Goal: Task Accomplishment & Management: Complete application form

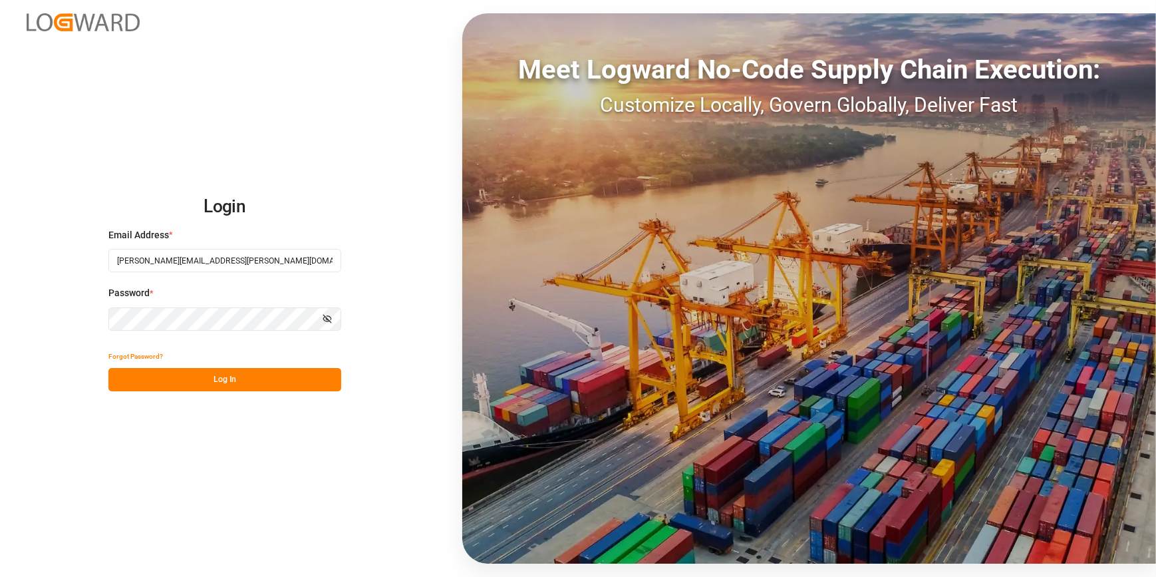
click at [182, 377] on button "Log In" at bounding box center [224, 379] width 233 height 23
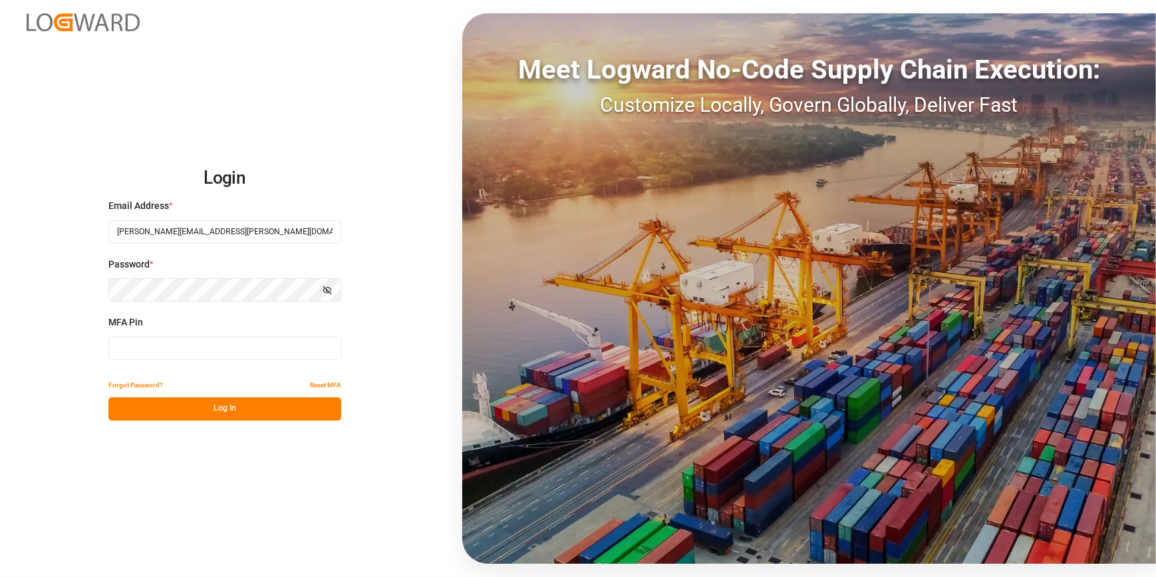
click at [167, 337] on input at bounding box center [224, 348] width 233 height 23
type input "738632"
click at [180, 408] on button "Log In" at bounding box center [224, 408] width 233 height 23
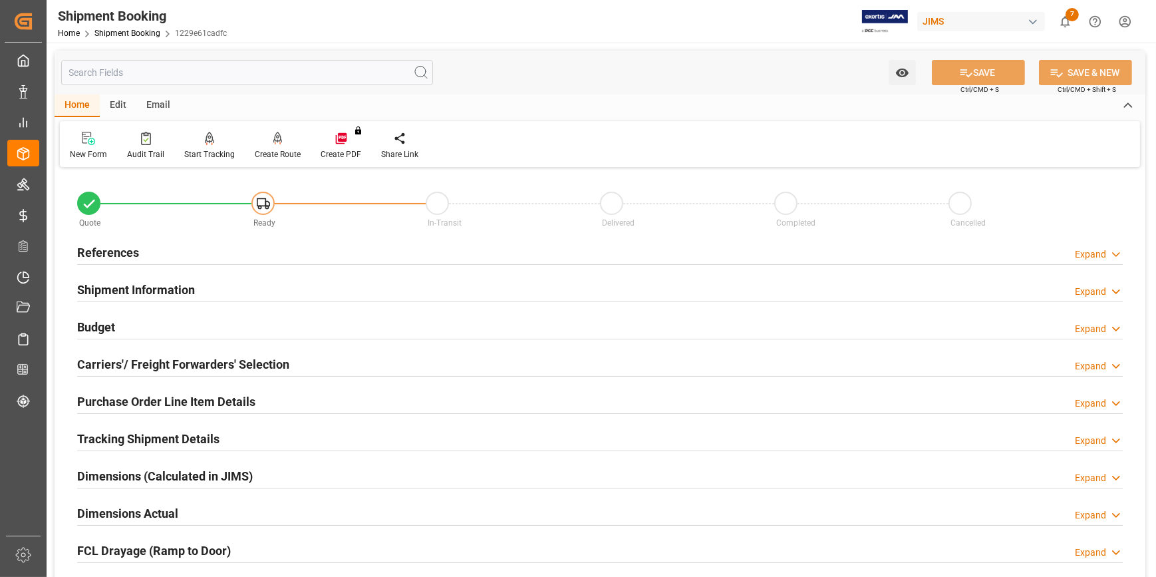
click at [92, 329] on h2 "Budget" at bounding box center [96, 327] width 38 height 18
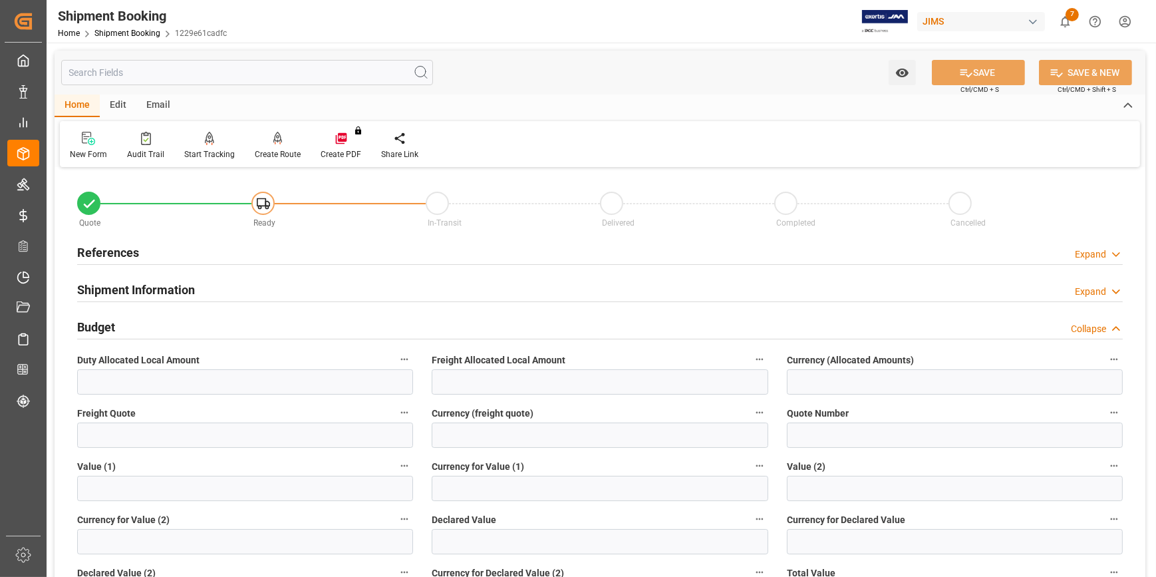
click at [92, 255] on h2 "References" at bounding box center [108, 252] width 62 height 18
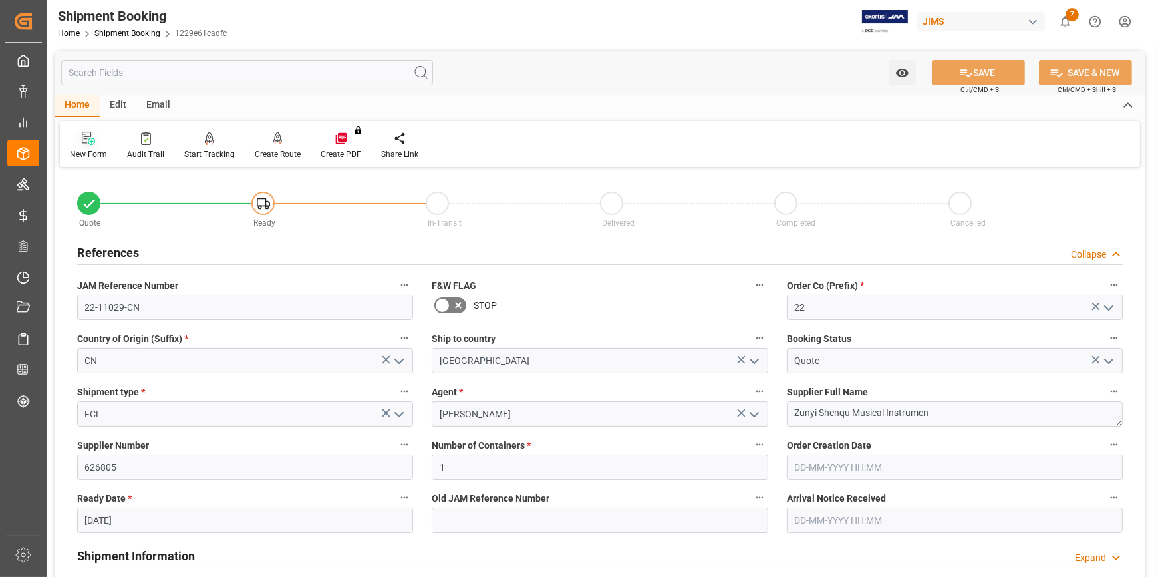
click at [89, 158] on div "New Form" at bounding box center [88, 154] width 37 height 12
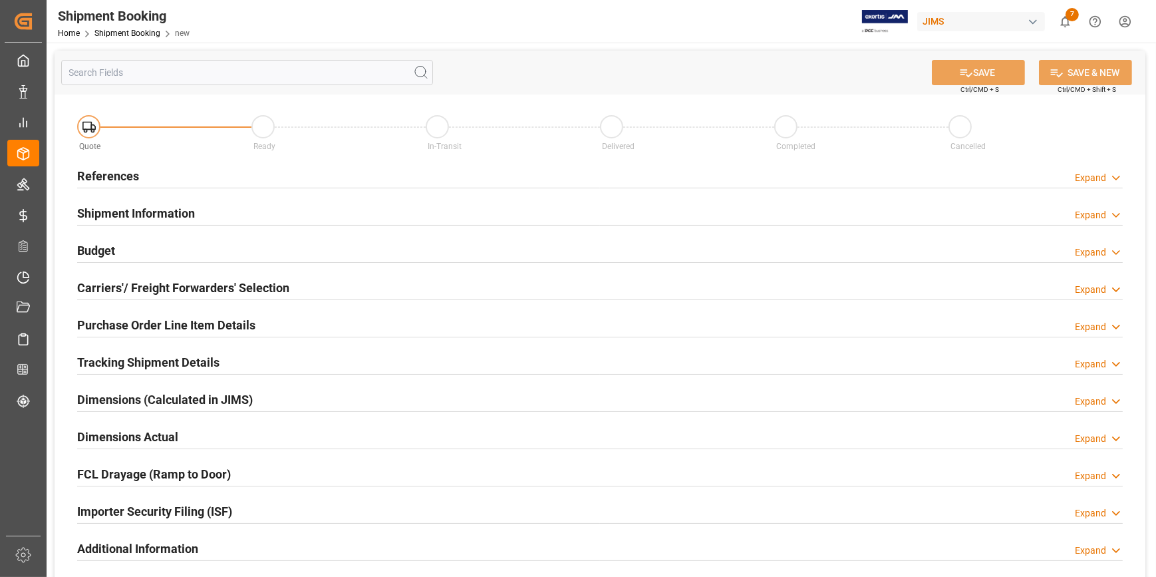
click at [93, 175] on h2 "References" at bounding box center [108, 176] width 62 height 18
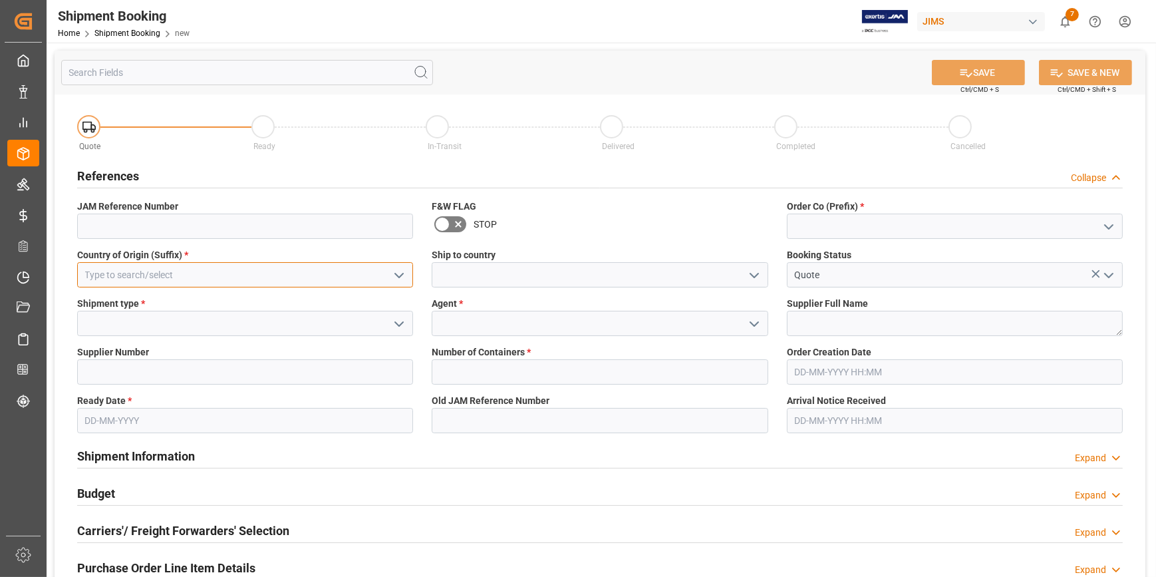
click at [177, 279] on input at bounding box center [245, 274] width 336 height 25
type input "2"
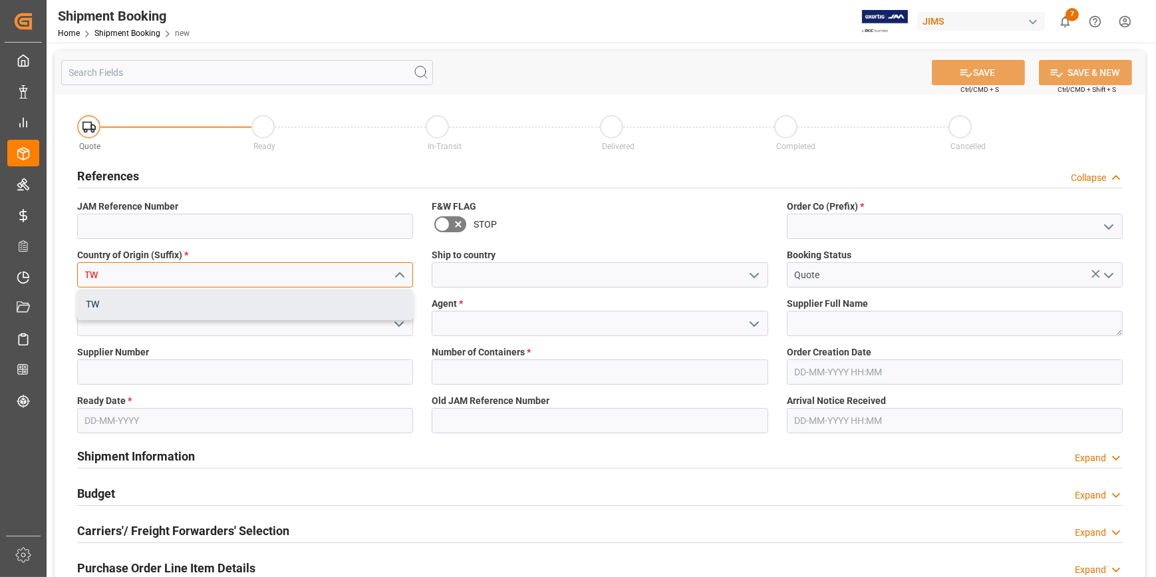
click at [170, 297] on div "TW" at bounding box center [245, 304] width 335 height 30
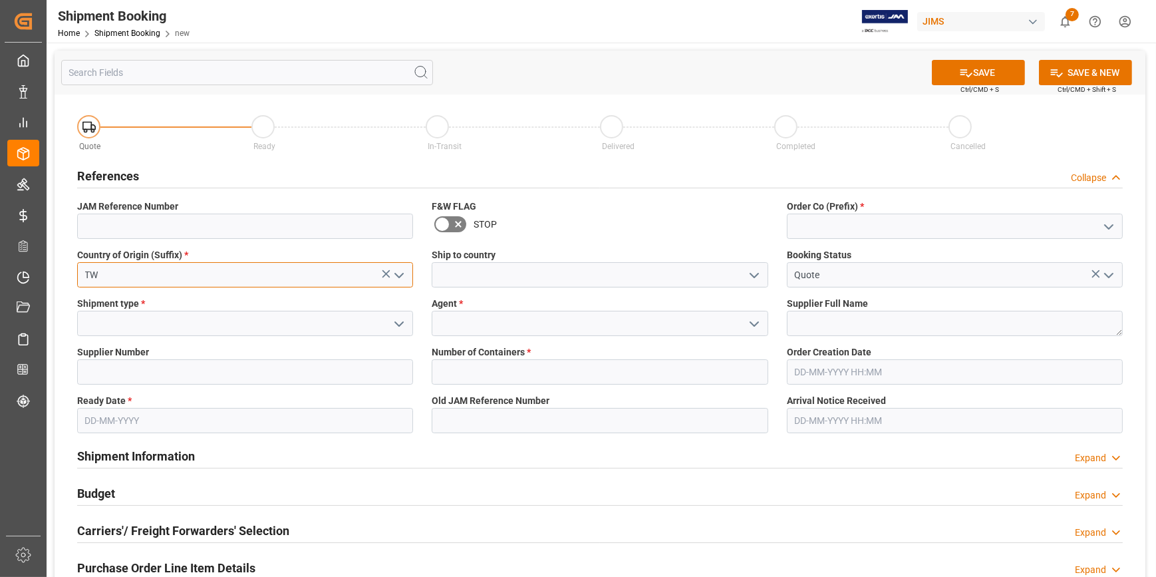
type input "TW"
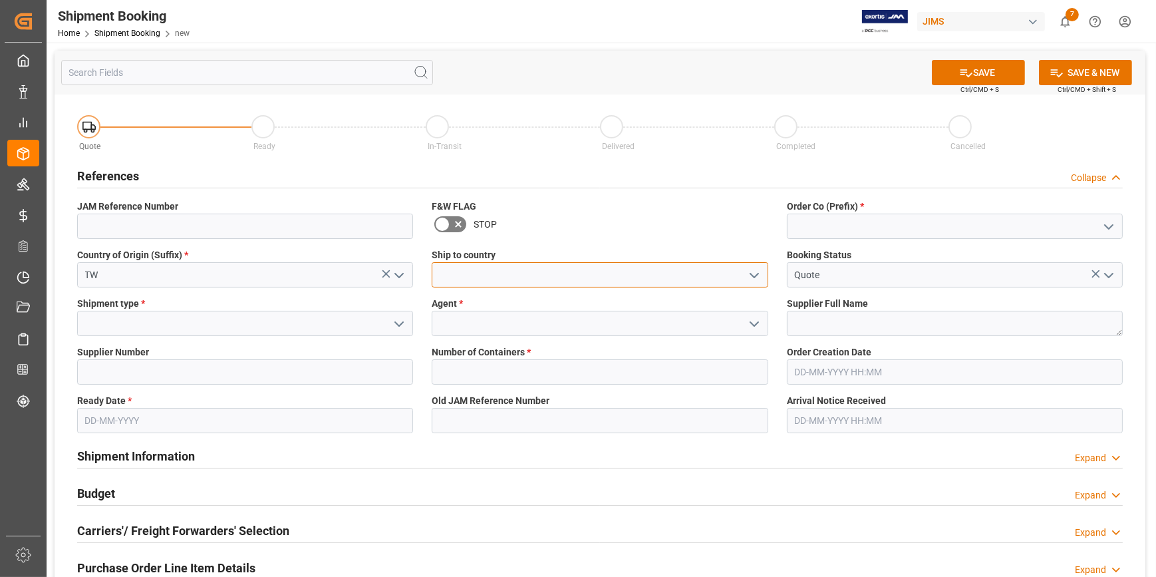
click at [491, 283] on input at bounding box center [600, 274] width 336 height 25
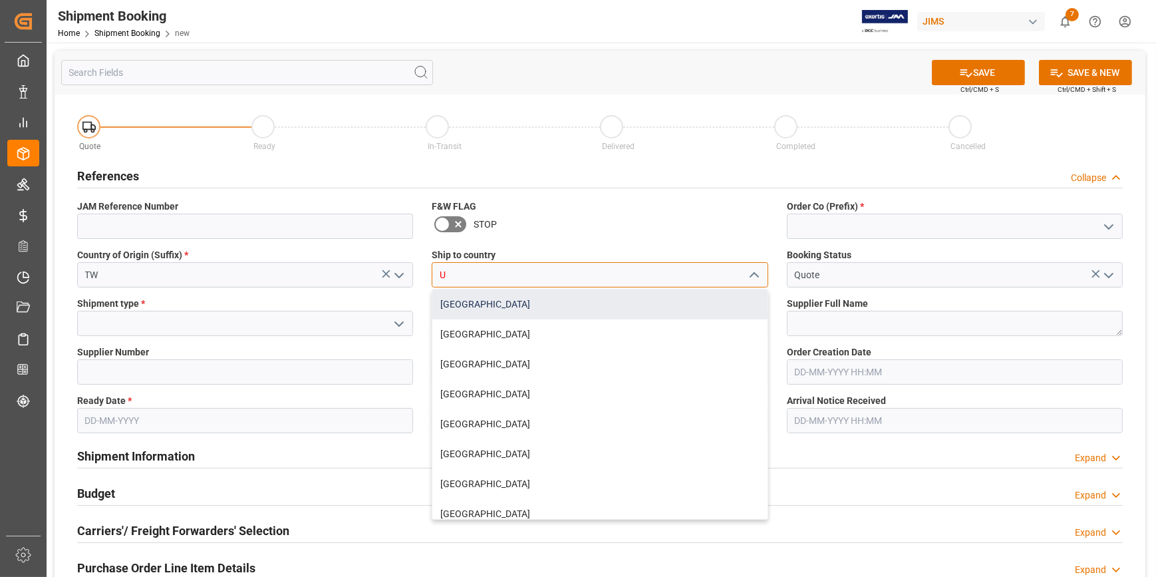
click at [517, 305] on div "[GEOGRAPHIC_DATA]" at bounding box center [599, 304] width 335 height 30
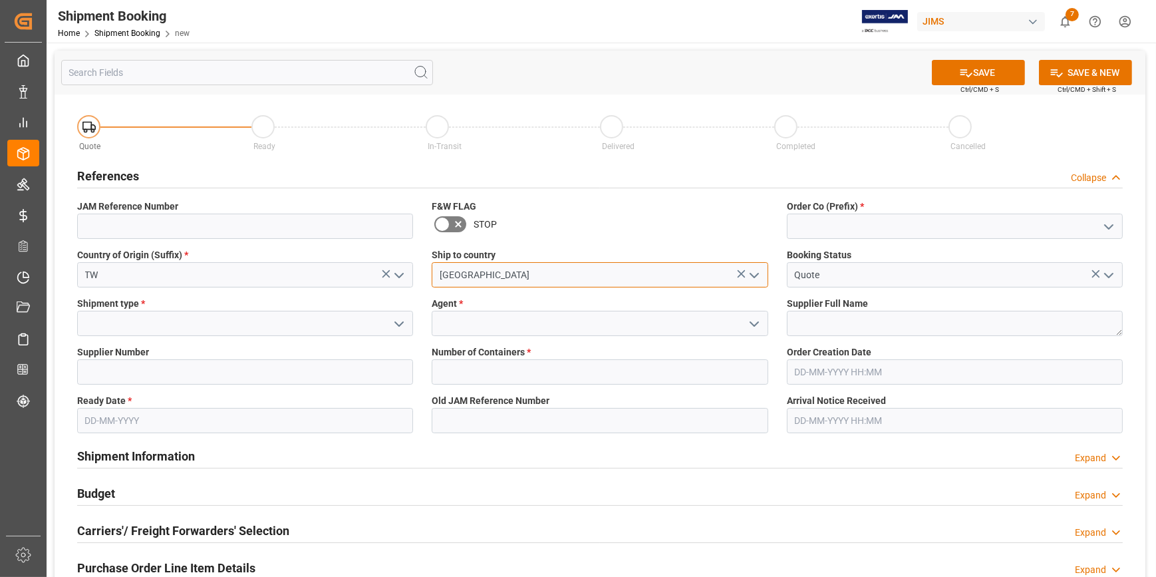
type input "[GEOGRAPHIC_DATA]"
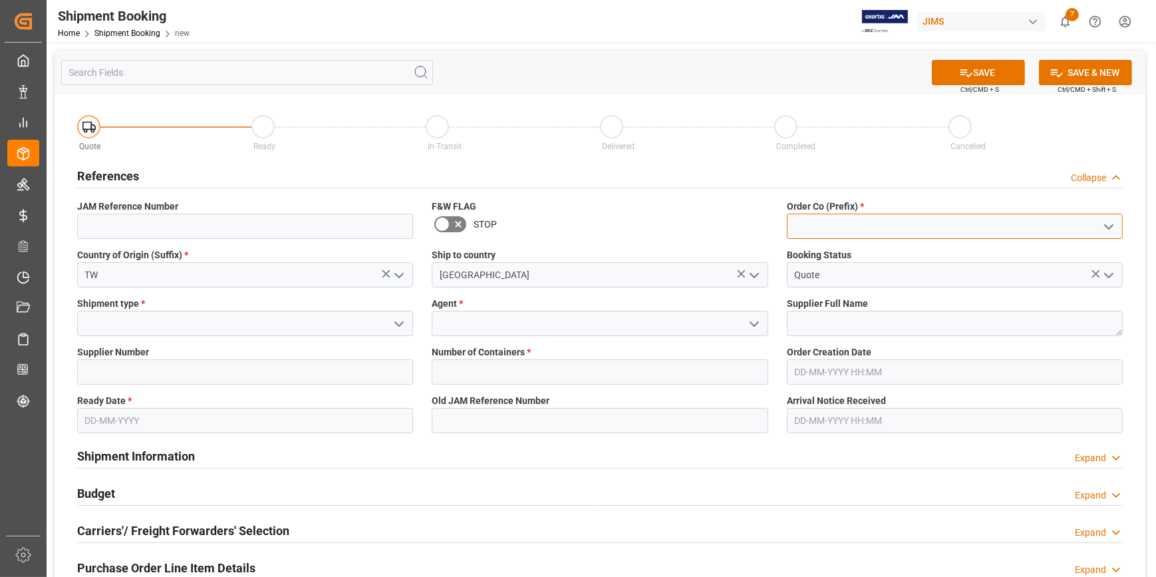
click at [843, 231] on input at bounding box center [955, 225] width 336 height 25
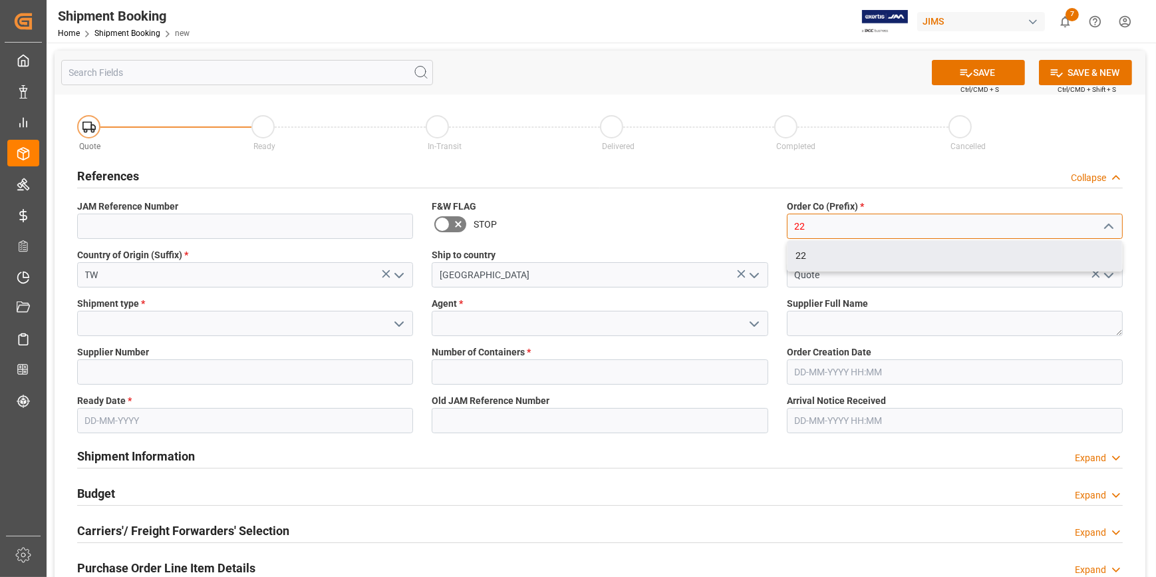
type input "22"
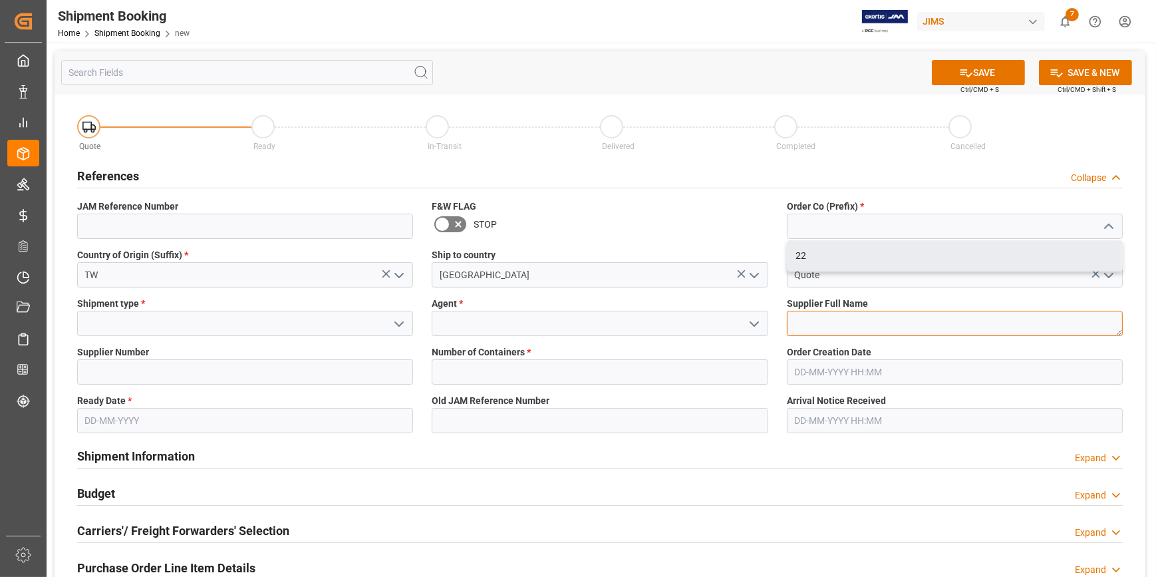
click at [812, 325] on div "Quote Ready In-Transit Delivered Completed Cancelled References Collapse JAM Re…" at bounding box center [600, 495] width 1091 height 803
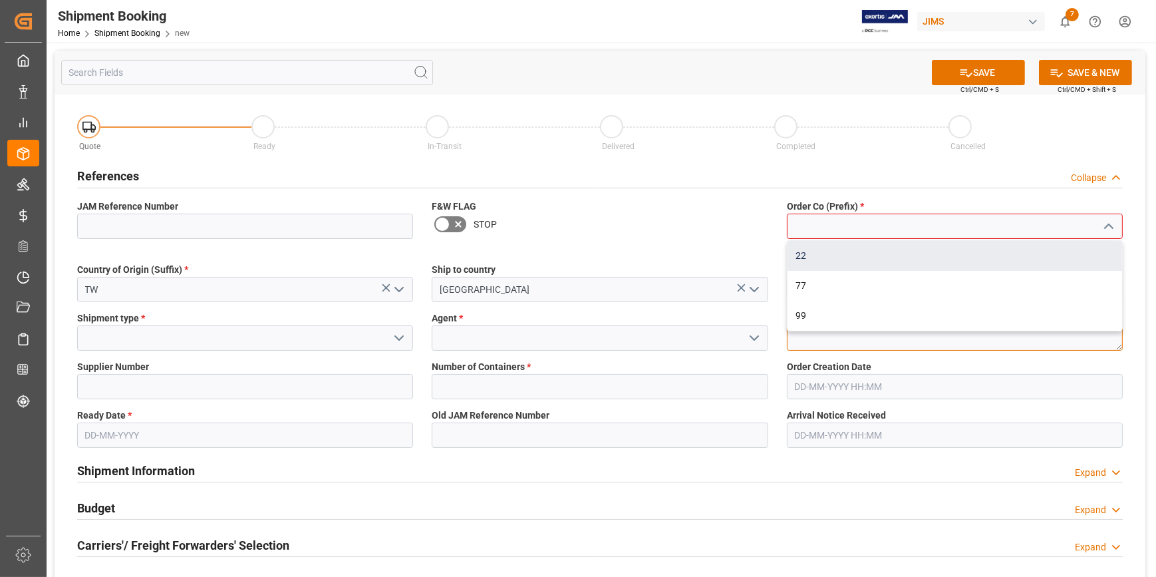
click at [800, 253] on div "22" at bounding box center [954, 256] width 335 height 30
type input "22"
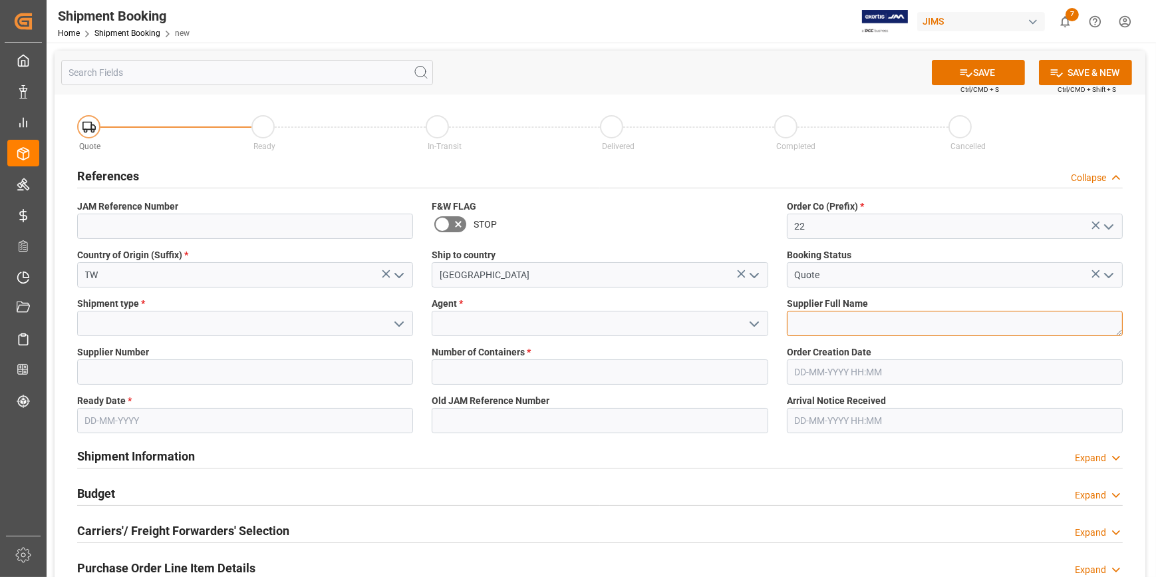
click at [811, 326] on textarea at bounding box center [955, 323] width 336 height 25
click at [465, 317] on input at bounding box center [600, 323] width 336 height 25
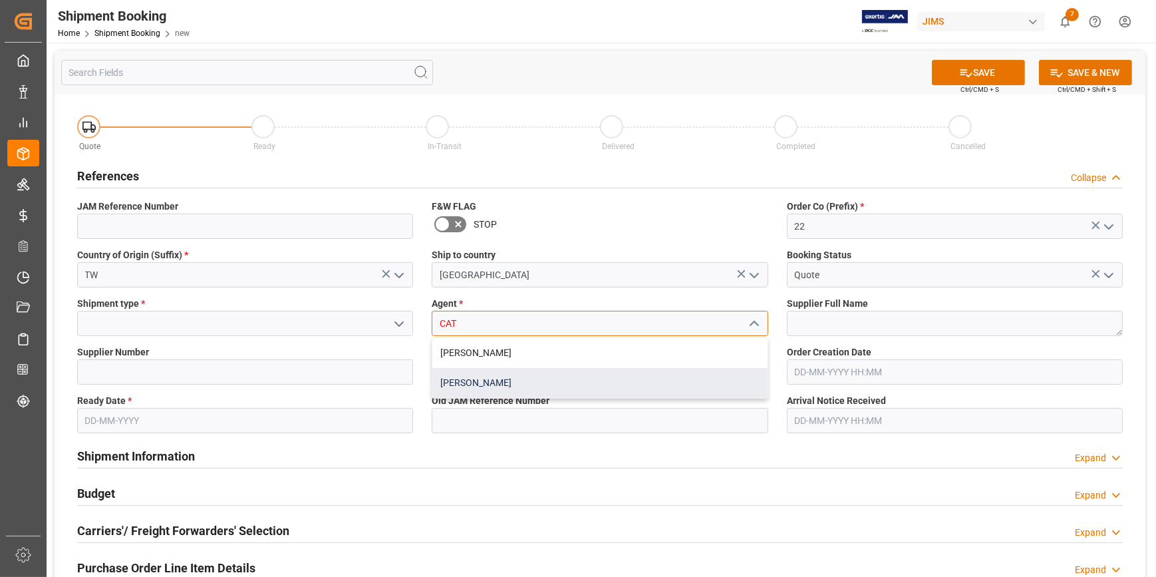
click at [472, 388] on div "[PERSON_NAME]" at bounding box center [599, 383] width 335 height 30
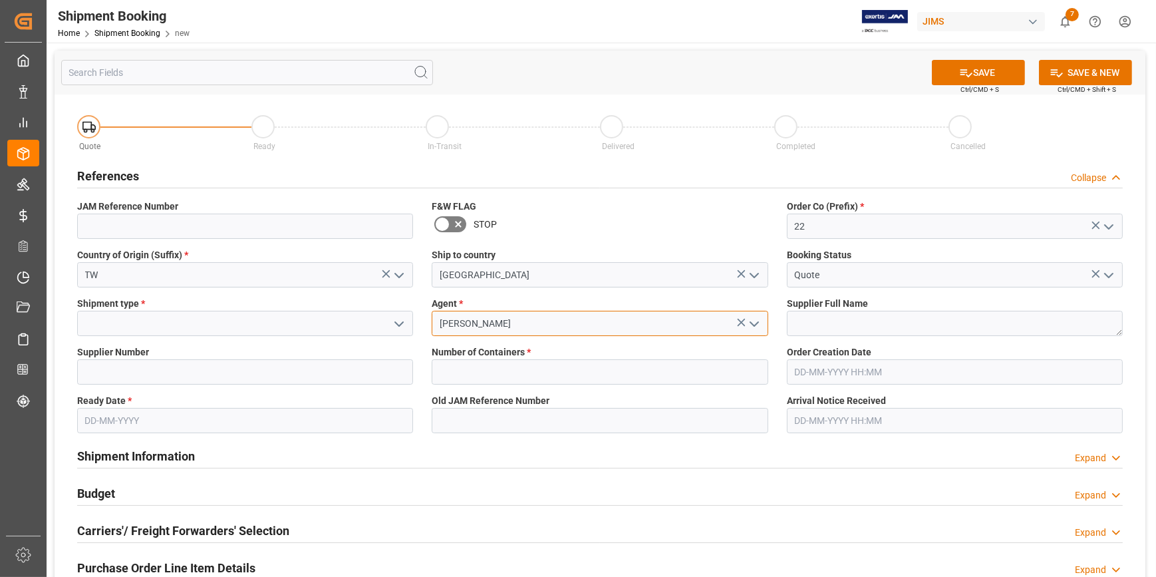
type input "[PERSON_NAME]"
click at [122, 325] on input at bounding box center [245, 323] width 336 height 25
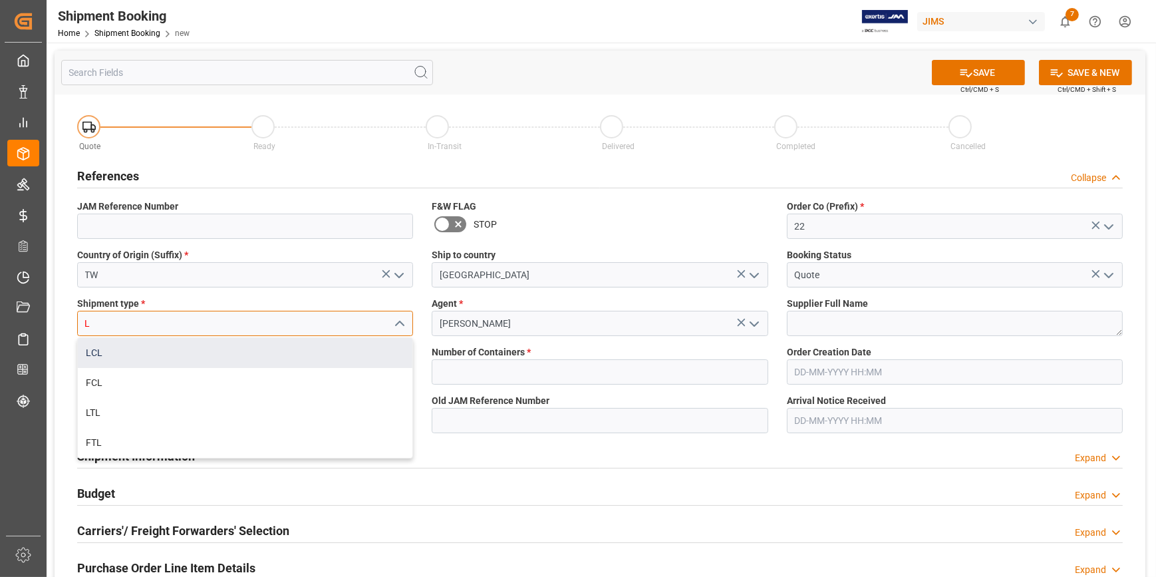
click at [122, 359] on div "LCL" at bounding box center [245, 353] width 335 height 30
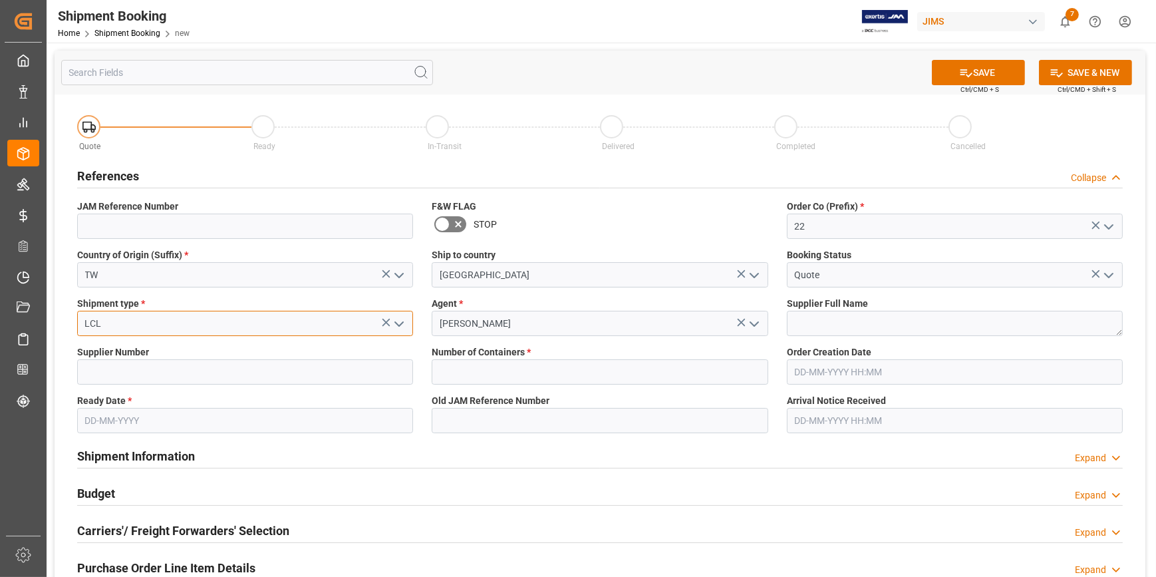
type input "LCL"
click at [845, 320] on textarea at bounding box center [955, 323] width 336 height 25
click at [162, 372] on input at bounding box center [245, 371] width 336 height 25
paste input "452165"
type input "452165"
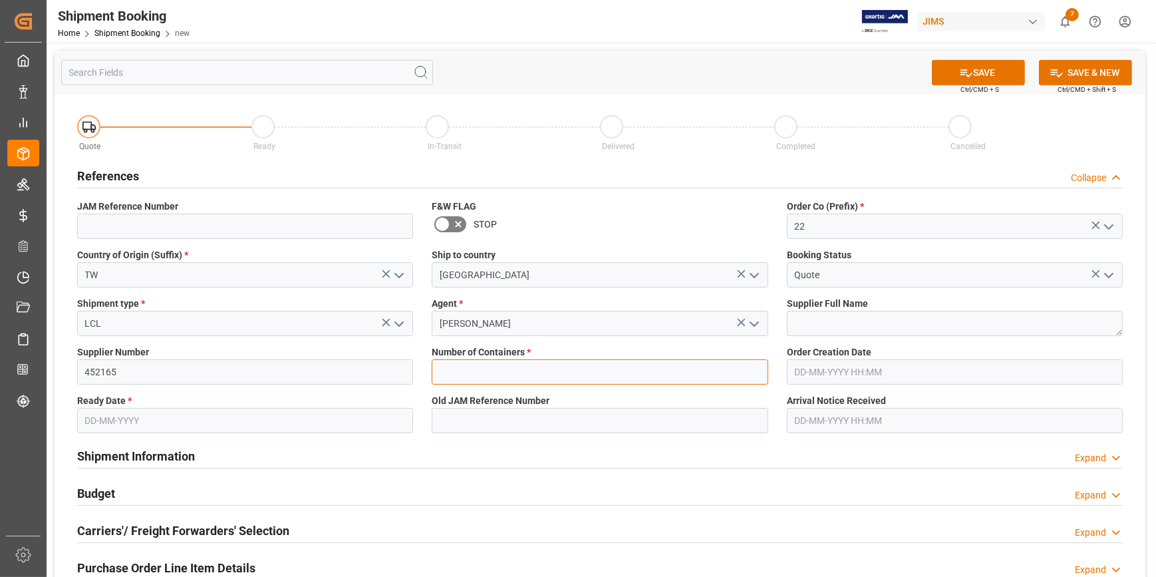
click at [600, 372] on input "text" at bounding box center [600, 371] width 336 height 25
type input "0"
click at [833, 325] on textarea at bounding box center [955, 323] width 336 height 25
click at [824, 337] on div "Supplier Full Name" at bounding box center [954, 316] width 354 height 49
click at [814, 326] on textarea at bounding box center [955, 323] width 336 height 25
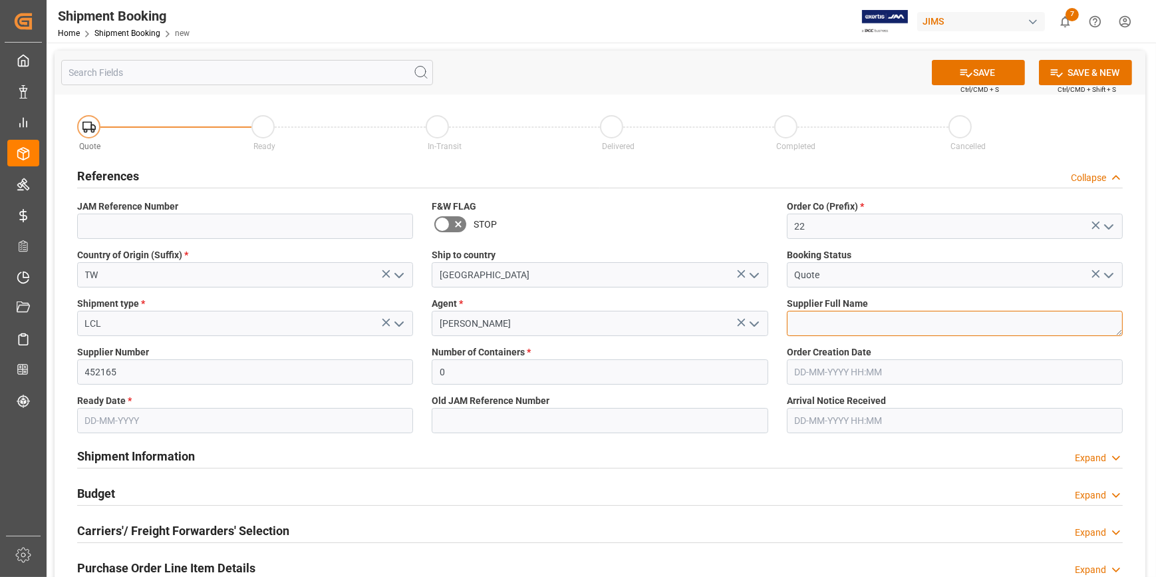
paste textarea "MAXTONE MUSICAL INDUSTRIES-21"
type textarea "MAXTONE MUSICAL INDUSTRIES-21"
click at [106, 418] on input "text" at bounding box center [245, 420] width 336 height 25
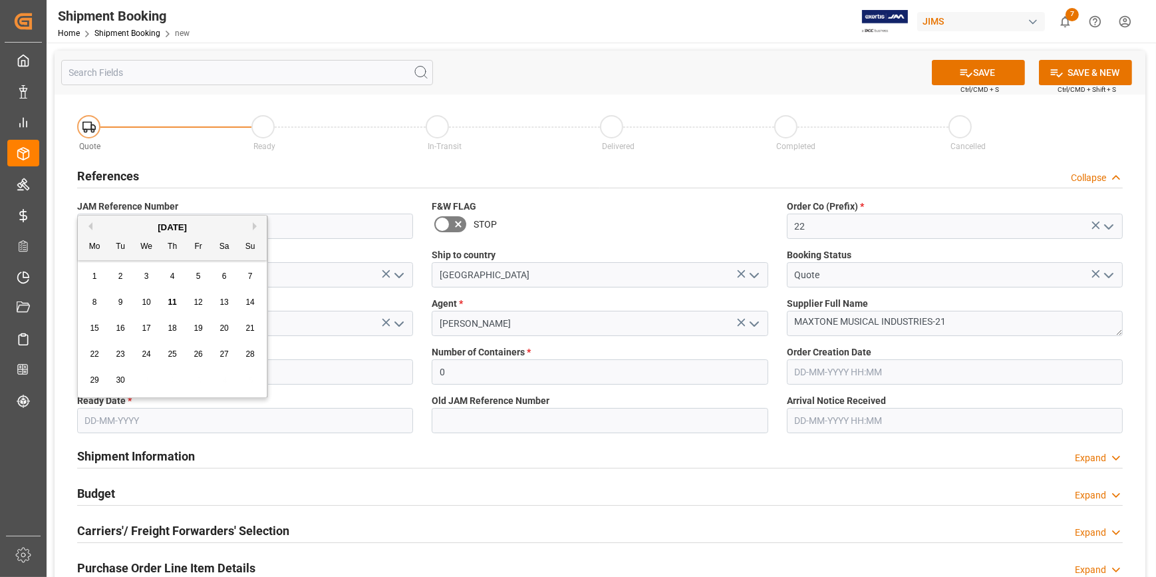
click at [94, 355] on span "22" at bounding box center [94, 353] width 9 height 9
type input "[DATE]"
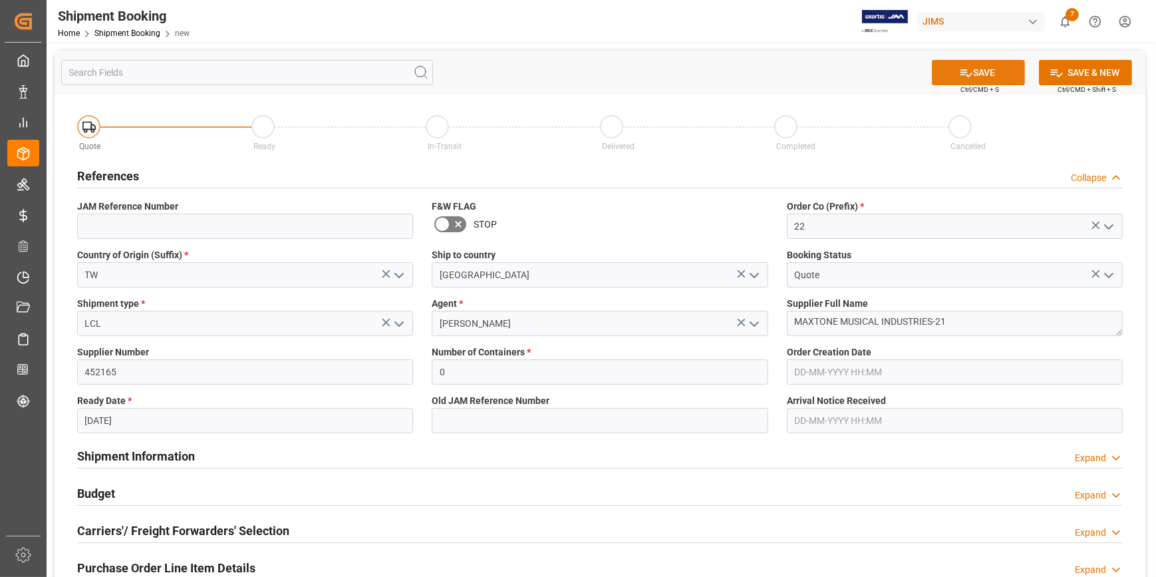
click at [974, 77] on button "SAVE" at bounding box center [978, 72] width 93 height 25
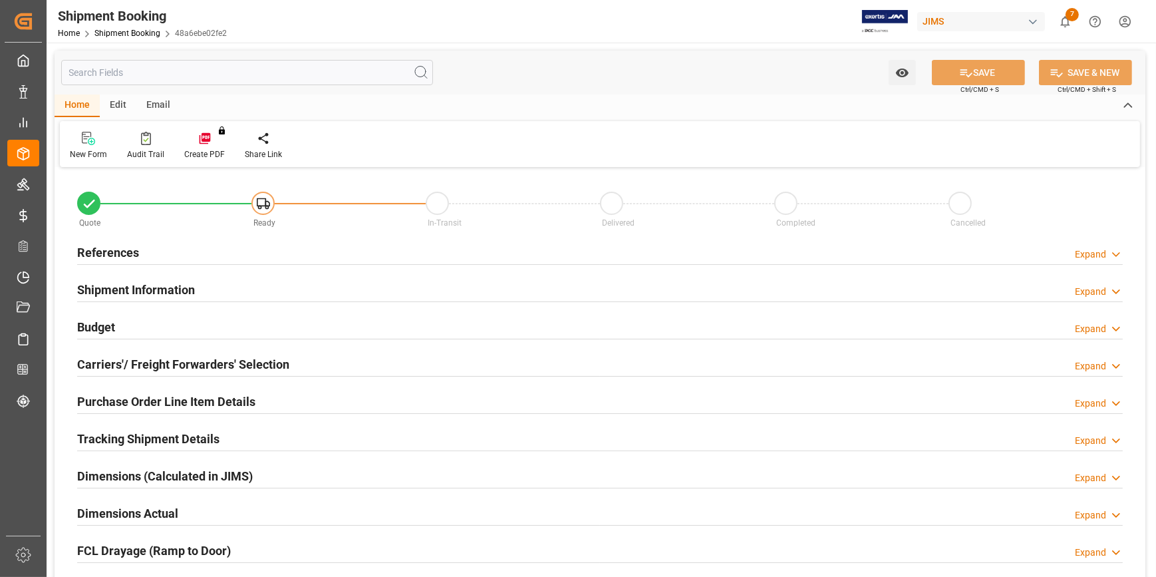
type input "0"
type input "[DATE]"
click at [114, 253] on h2 "References" at bounding box center [108, 252] width 62 height 18
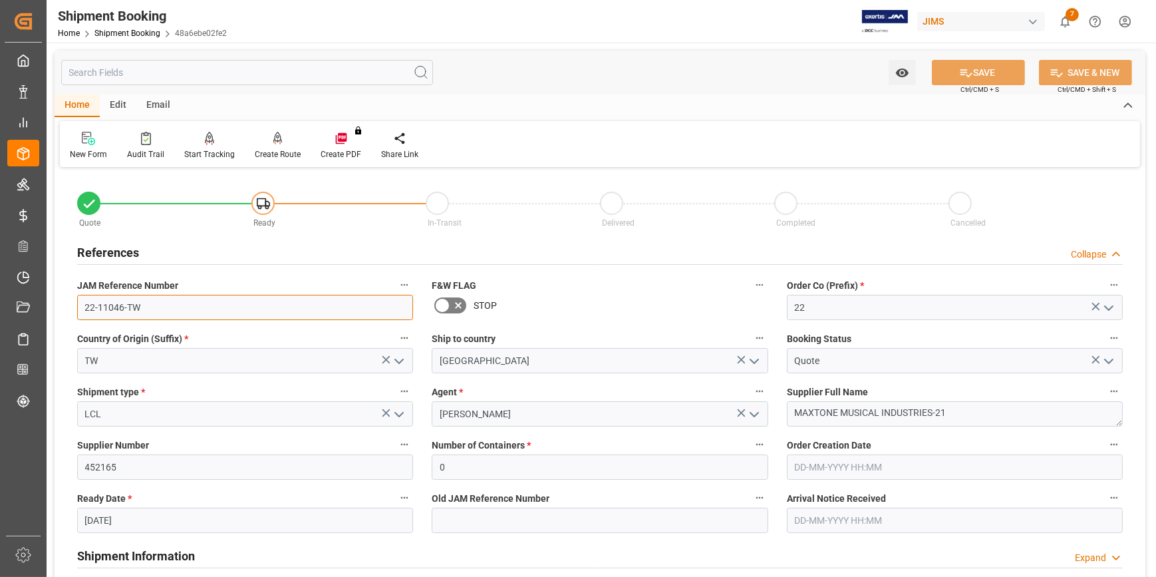
drag, startPoint x: 143, startPoint y: 311, endPoint x: 62, endPoint y: 304, distance: 81.5
click at [62, 304] on div "Quote Ready In-Transit Delivered Completed Cancelled References Collapse JAM Re…" at bounding box center [600, 584] width 1091 height 827
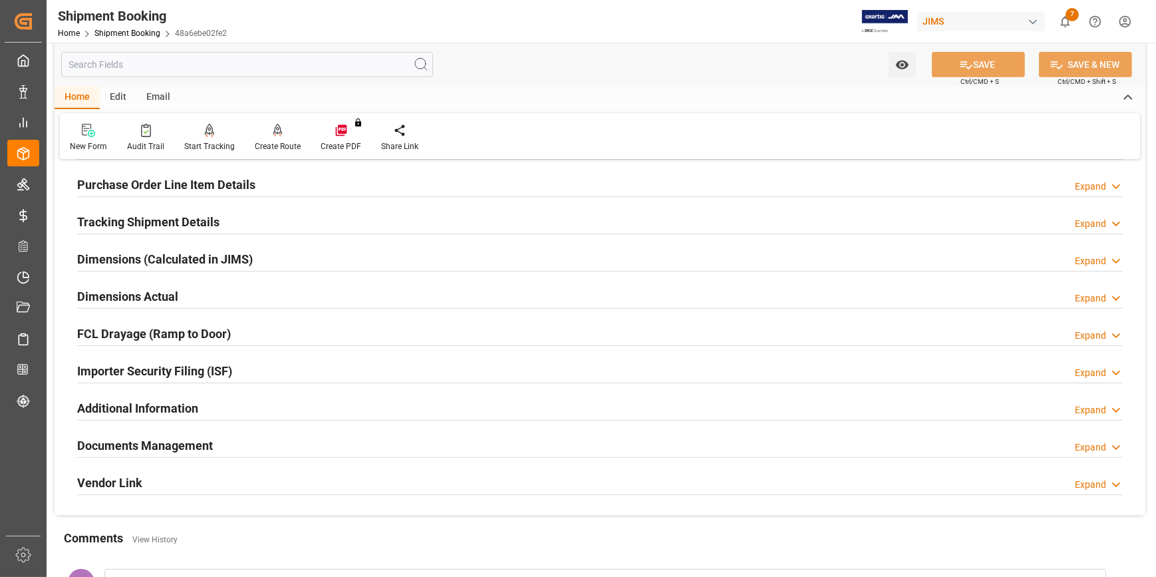
scroll to position [484, 0]
click at [199, 439] on h2 "Documents Management" at bounding box center [145, 445] width 136 height 18
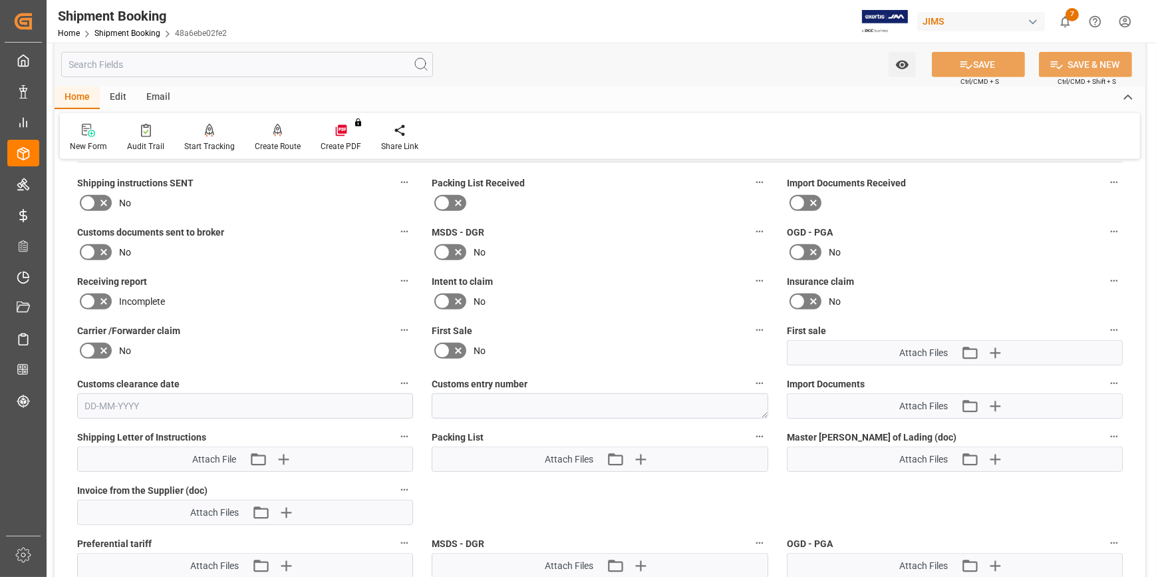
scroll to position [846, 0]
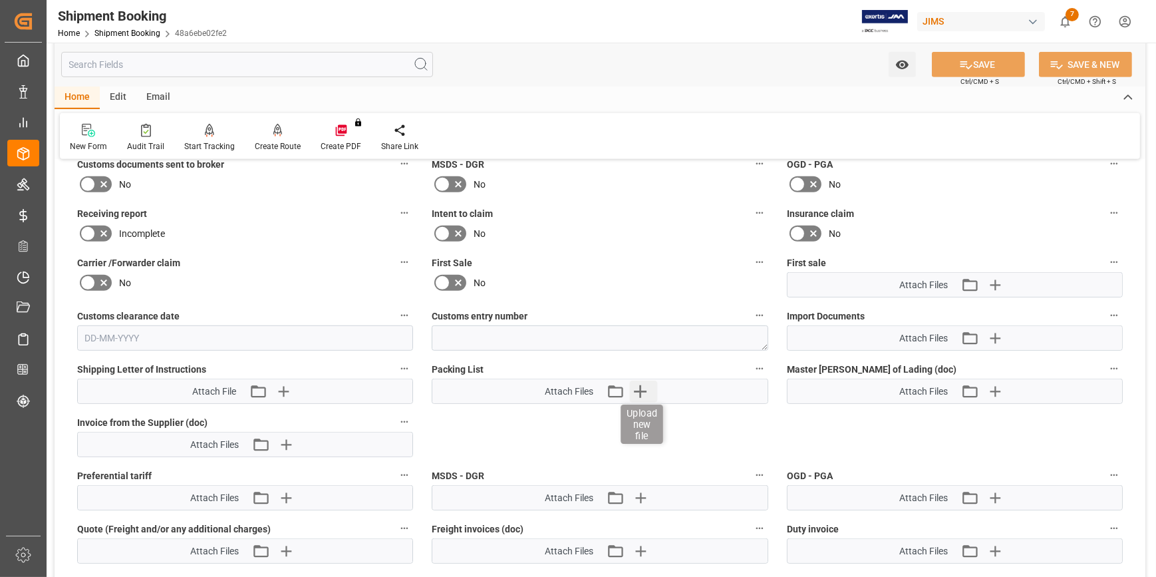
click at [638, 381] on icon "button" at bounding box center [639, 390] width 21 height 21
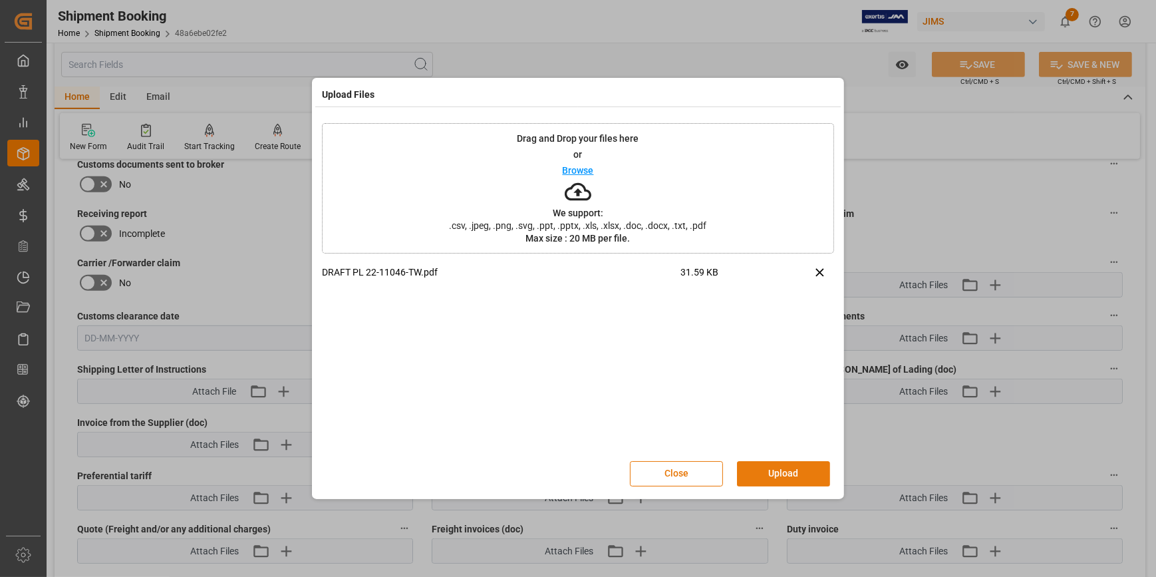
click at [790, 464] on button "Upload" at bounding box center [783, 473] width 93 height 25
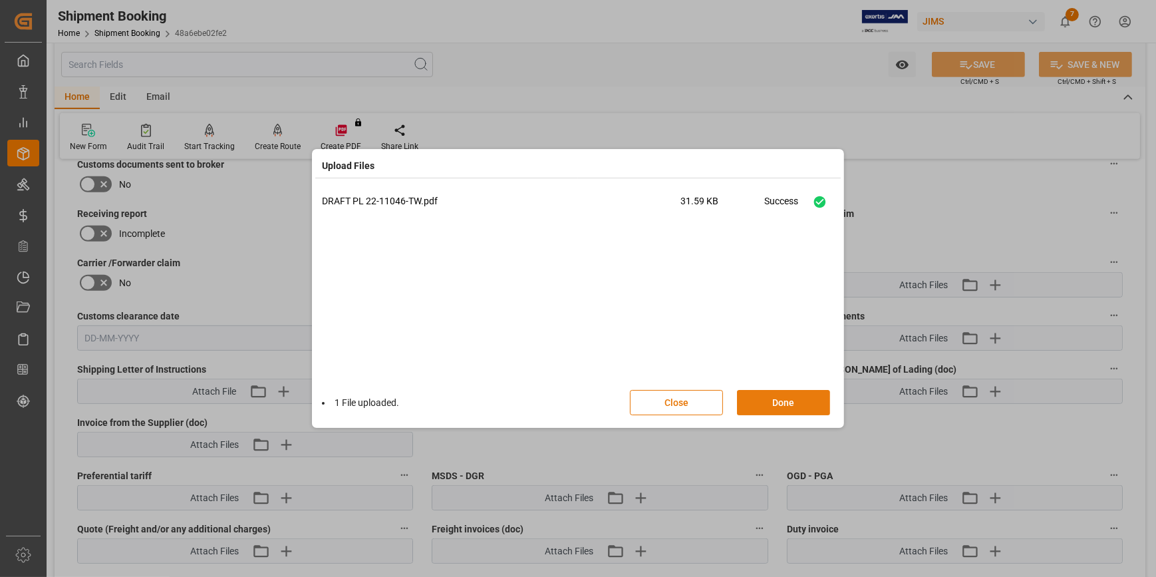
click at [753, 400] on button "Done" at bounding box center [783, 402] width 93 height 25
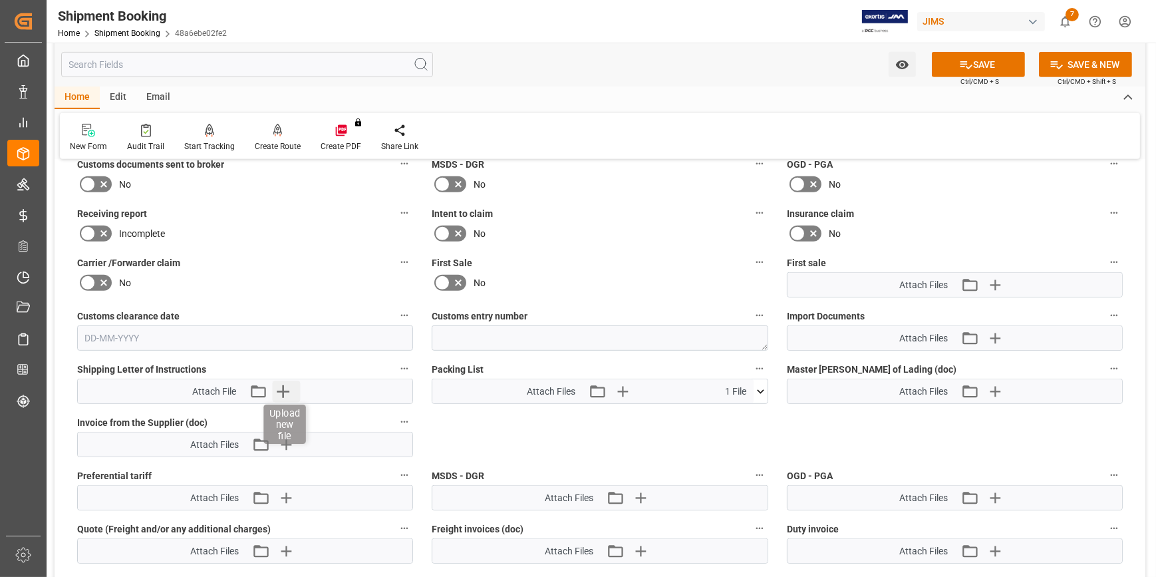
click at [279, 394] on icon "button" at bounding box center [283, 390] width 21 height 21
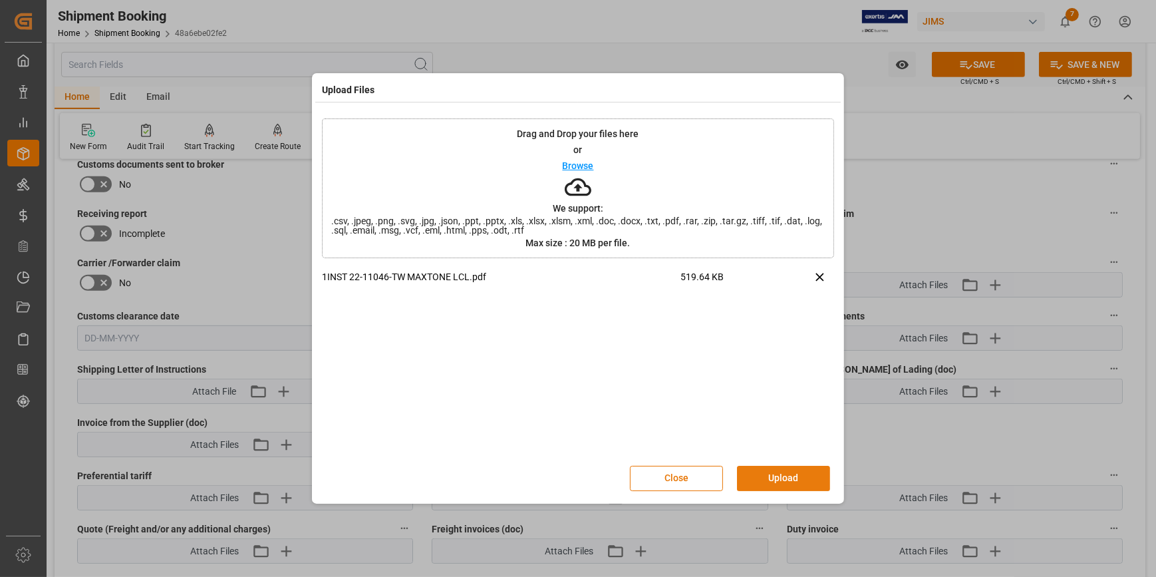
click at [776, 472] on button "Upload" at bounding box center [783, 478] width 93 height 25
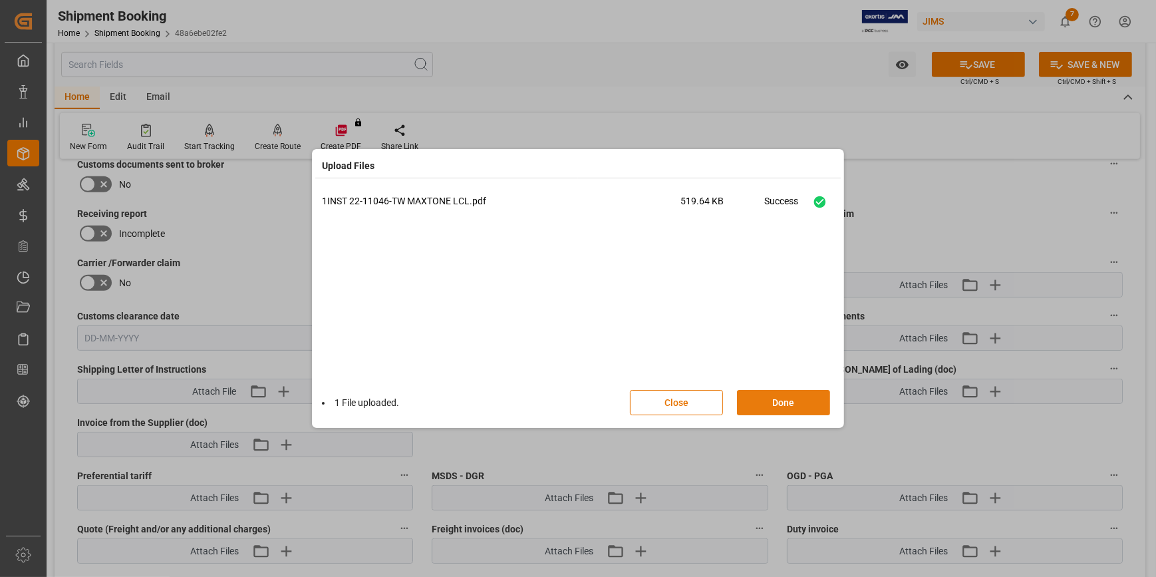
click at [778, 397] on button "Done" at bounding box center [783, 402] width 93 height 25
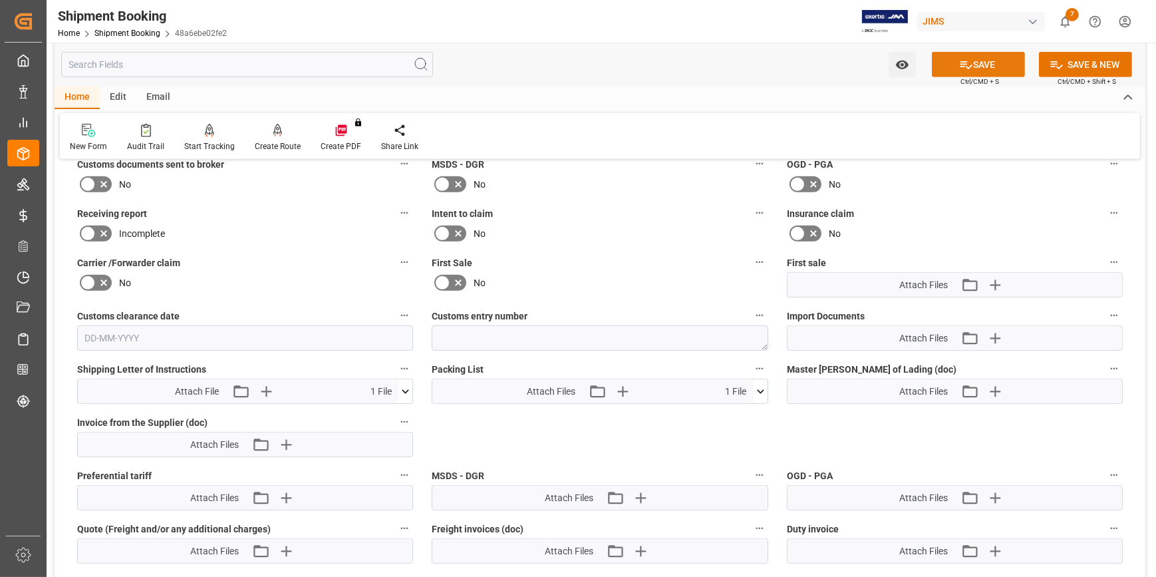
click at [984, 58] on button "SAVE" at bounding box center [978, 64] width 93 height 25
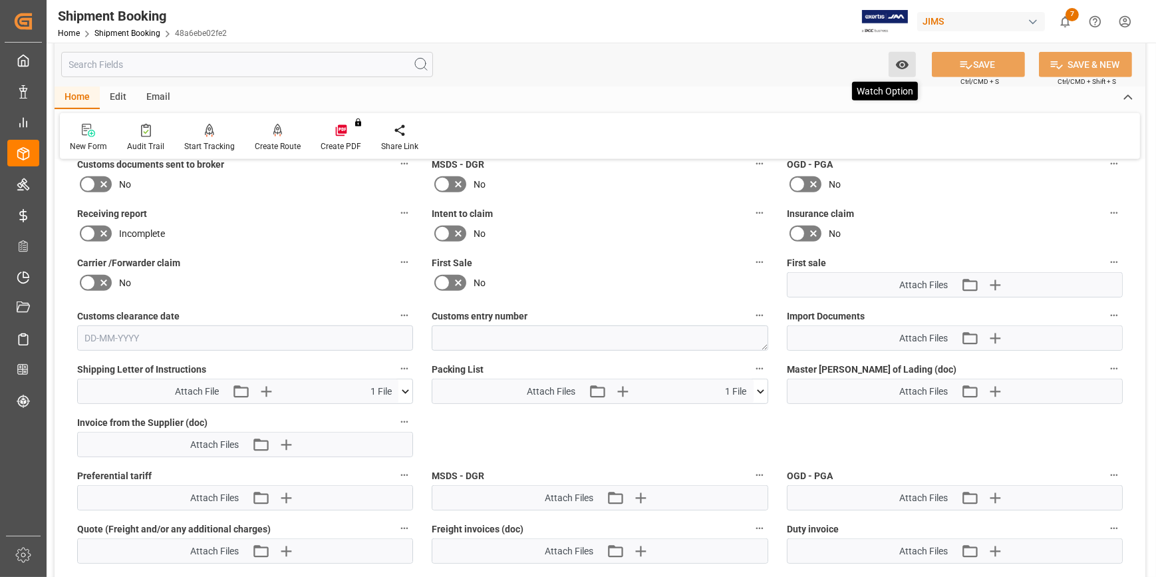
click at [905, 65] on icon "open menu" at bounding box center [902, 65] width 14 height 14
click at [804, 92] on span "Start Watching" at bounding box center [846, 94] width 121 height 14
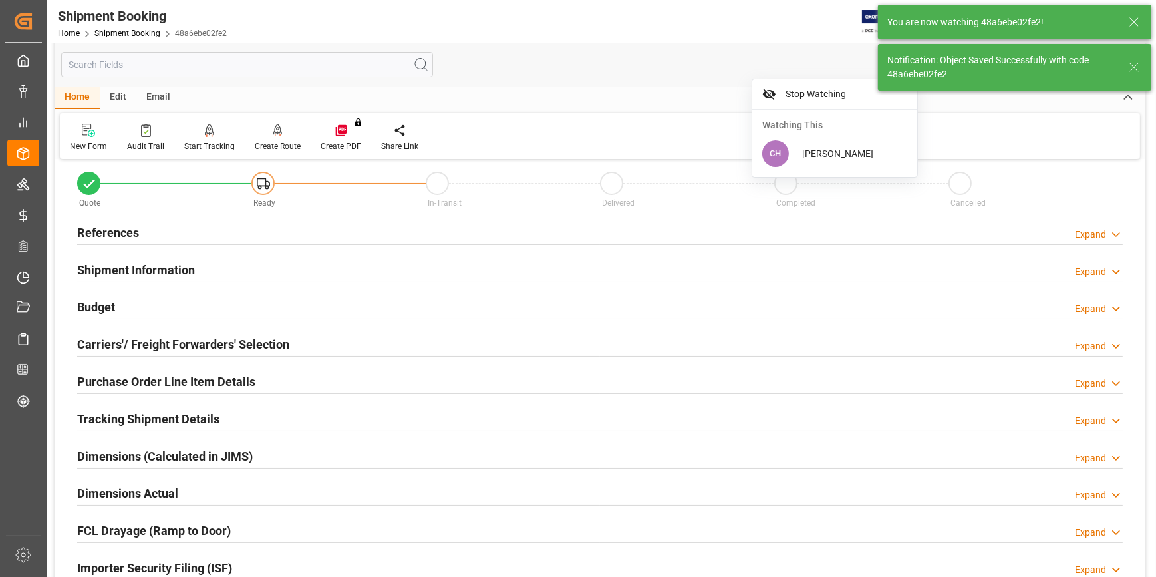
scroll to position [0, 0]
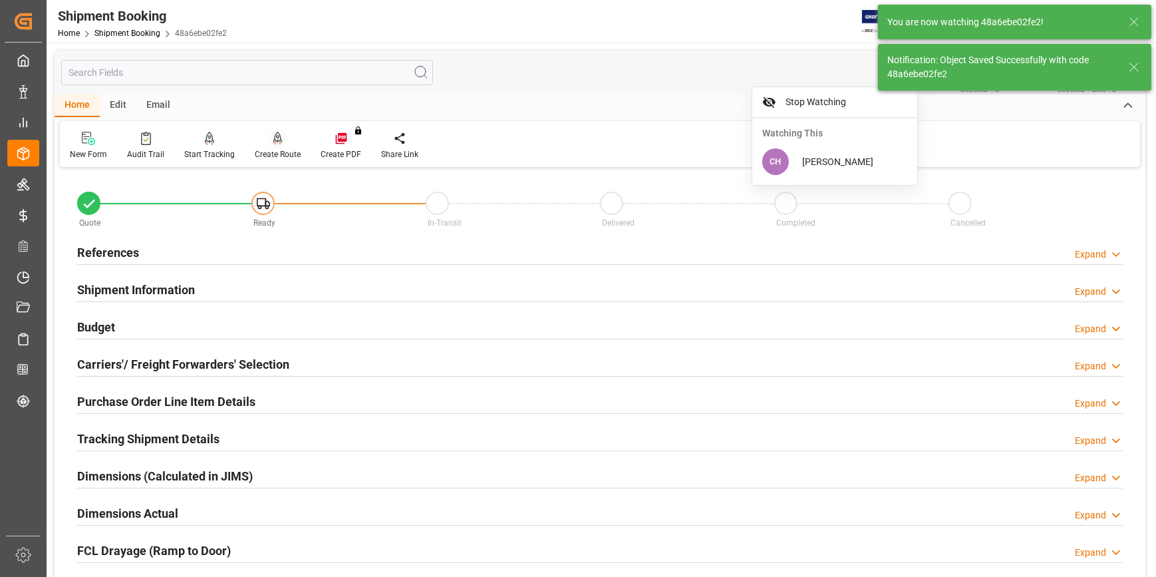
click at [260, 146] on div "Create Route" at bounding box center [278, 145] width 66 height 29
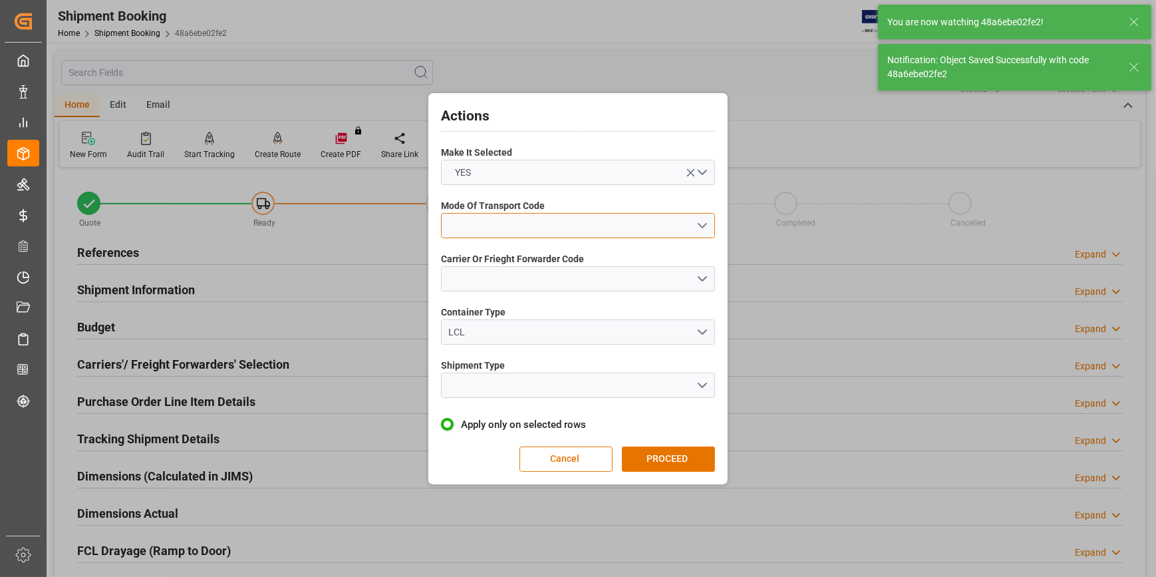
click at [477, 223] on button "open menu" at bounding box center [578, 225] width 274 height 25
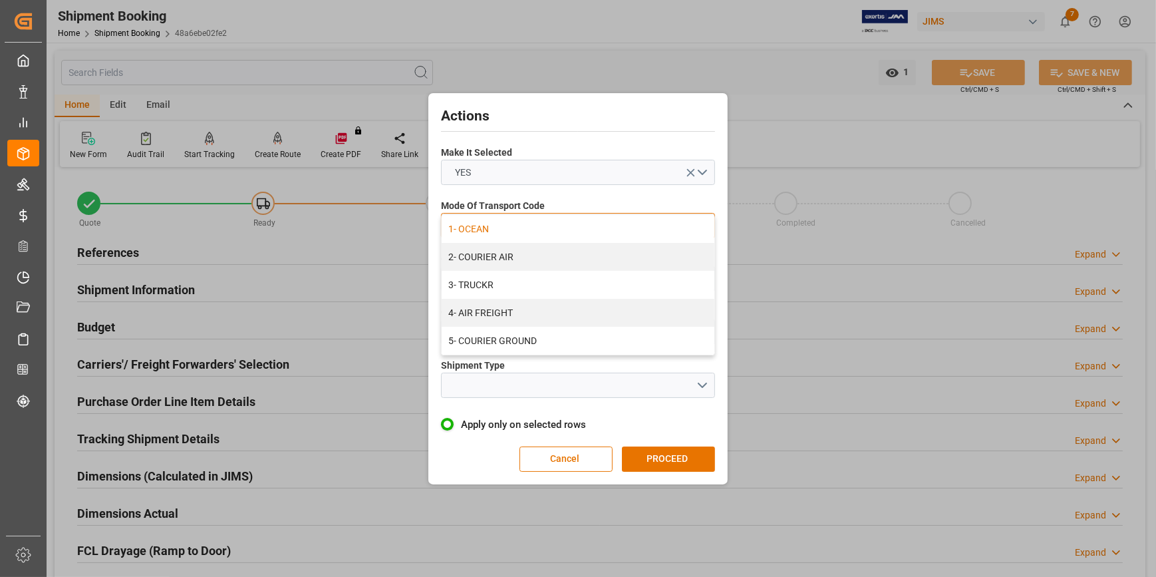
click at [478, 233] on div "1- OCEAN" at bounding box center [578, 229] width 273 height 28
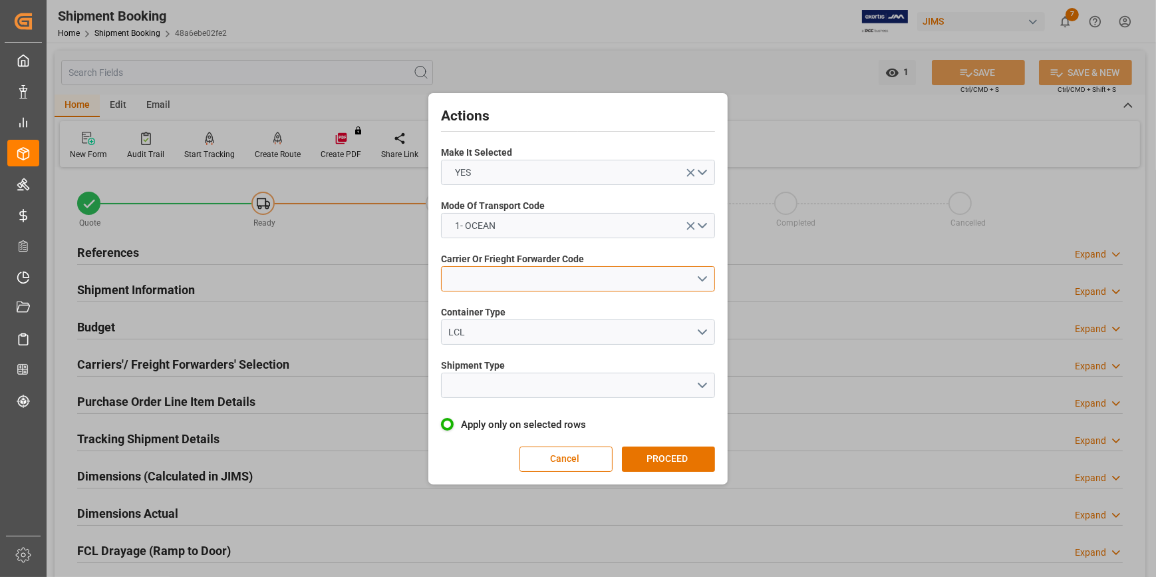
click at [466, 281] on button "open menu" at bounding box center [578, 278] width 274 height 25
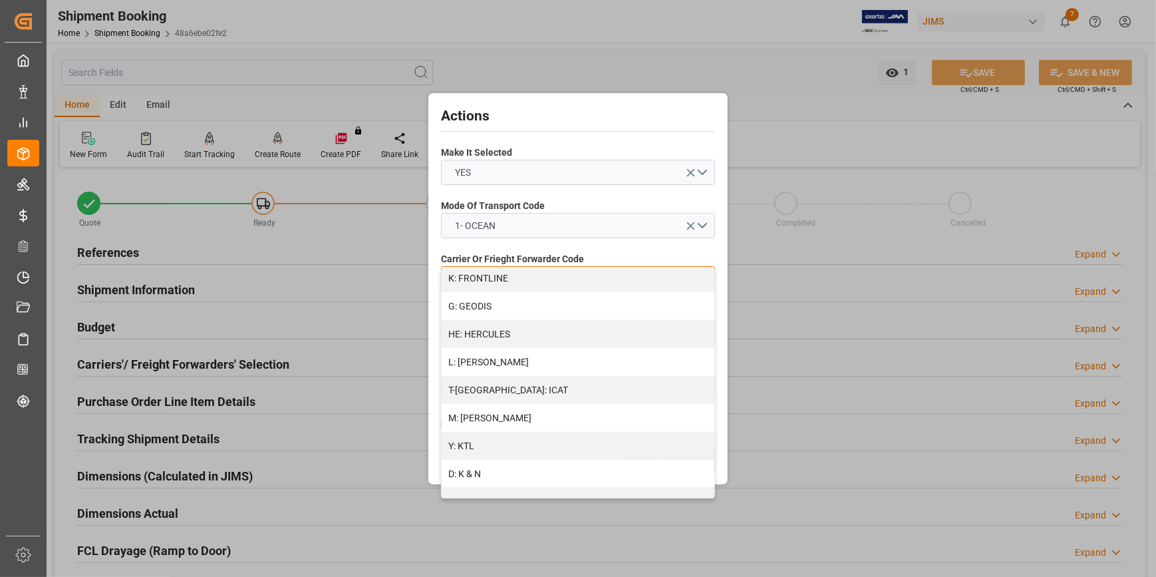
scroll to position [484, 0]
click at [502, 469] on div "D: K & N" at bounding box center [578, 469] width 273 height 28
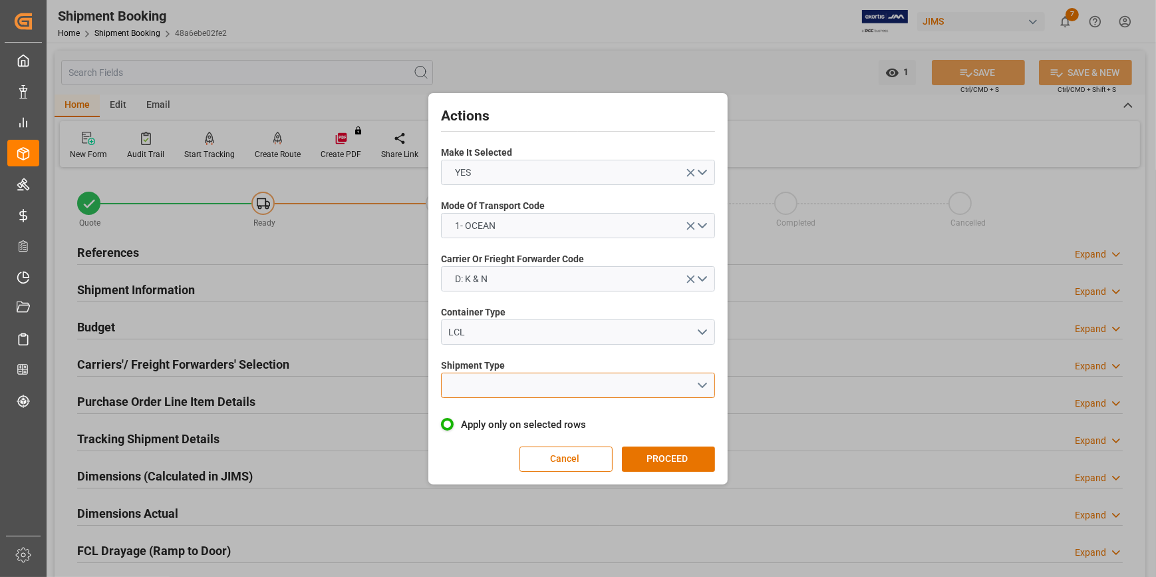
click at [478, 382] on button "open menu" at bounding box center [578, 384] width 274 height 25
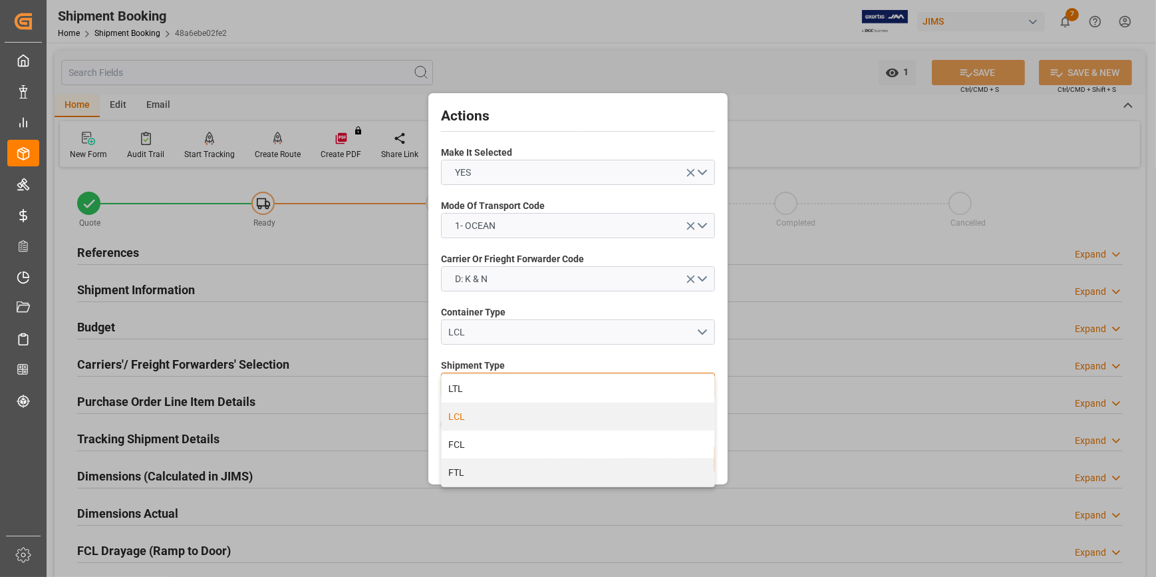
click at [474, 420] on div "LCL" at bounding box center [578, 416] width 273 height 28
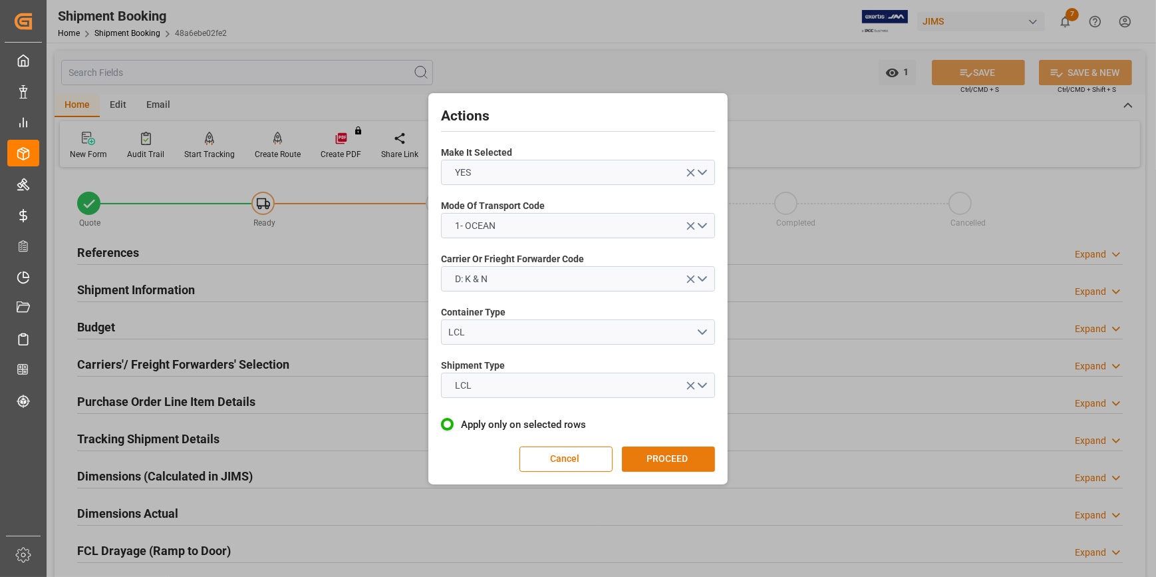
click at [672, 460] on button "PROCEED" at bounding box center [668, 458] width 93 height 25
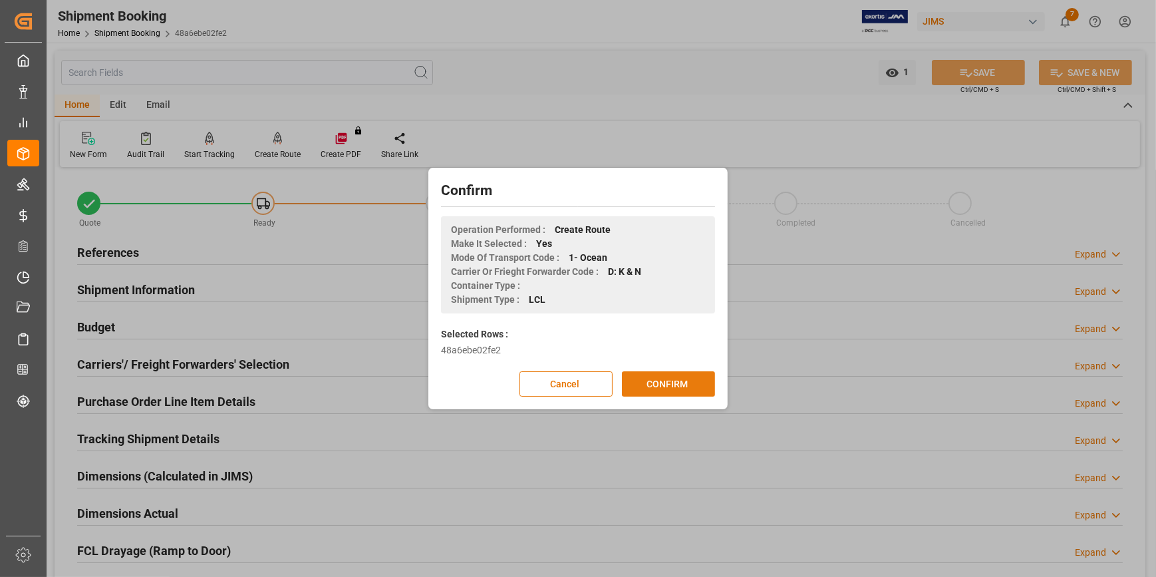
click at [672, 382] on button "CONFIRM" at bounding box center [668, 383] width 93 height 25
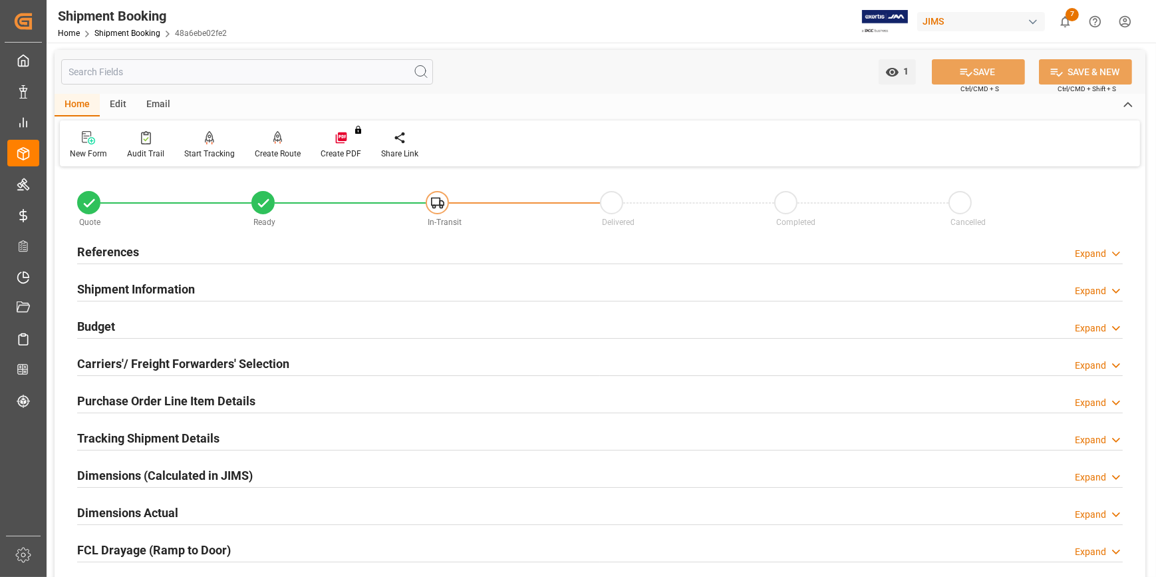
scroll to position [0, 0]
click at [161, 106] on div "Email" at bounding box center [158, 105] width 44 height 23
click at [91, 146] on div "Send Email" at bounding box center [90, 145] width 61 height 29
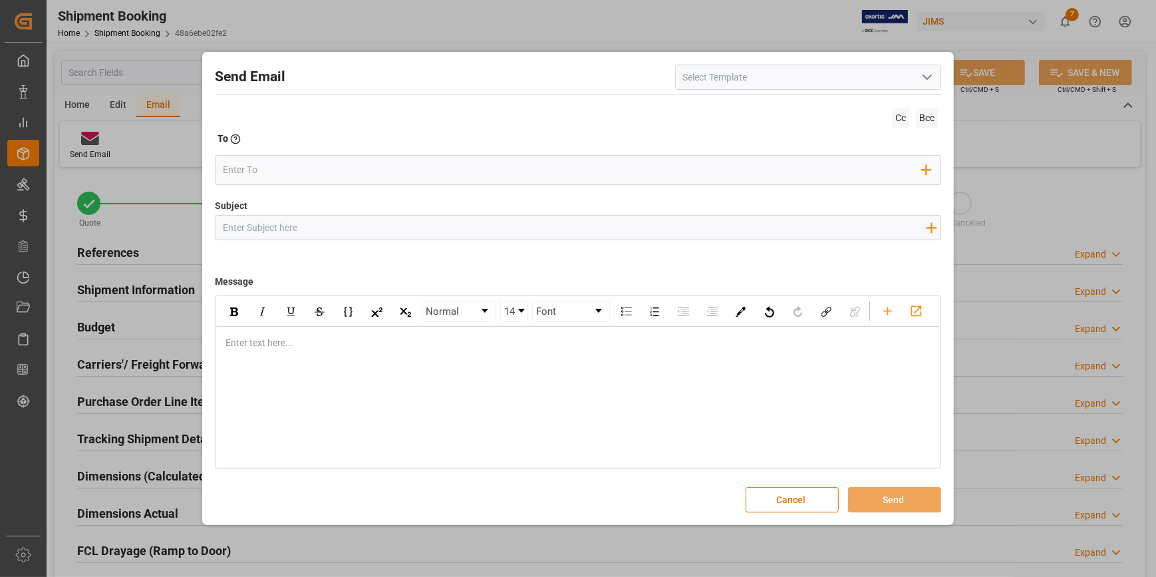
click at [714, 79] on input at bounding box center [808, 77] width 266 height 25
click at [715, 107] on div "2BOOK - Ocean - Air freight" at bounding box center [808, 107] width 265 height 30
type input "2BOOK - Ocean - Air freight"
type input "2BOOK {{jamReferenceNumber}} {{supplierFullName}} Ship from: {{country}} Ship t…"
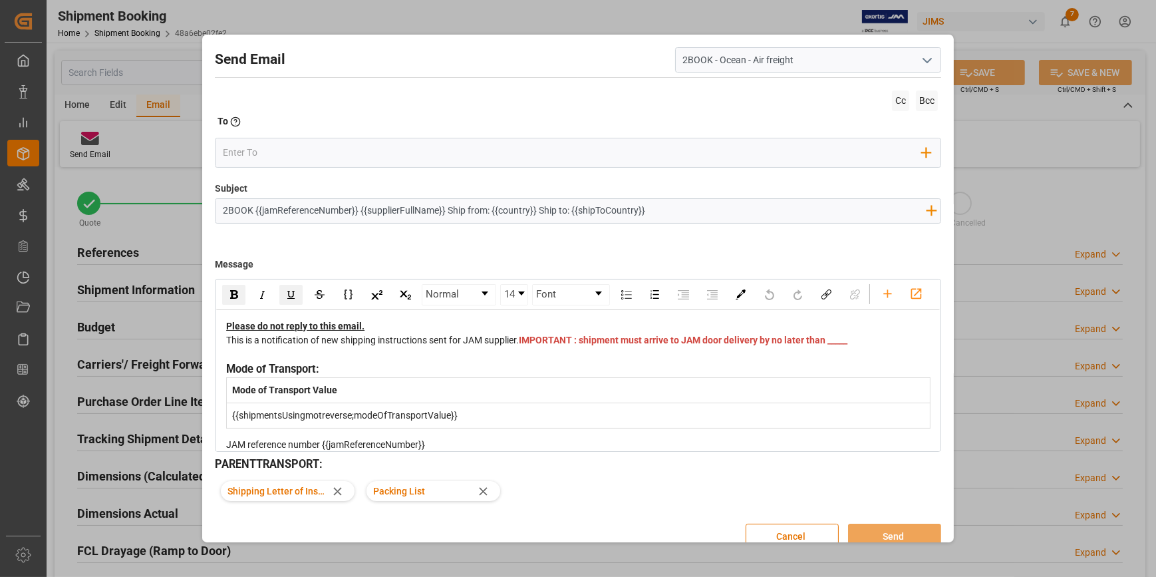
type input "2BOOK - Ocean - Air freight"
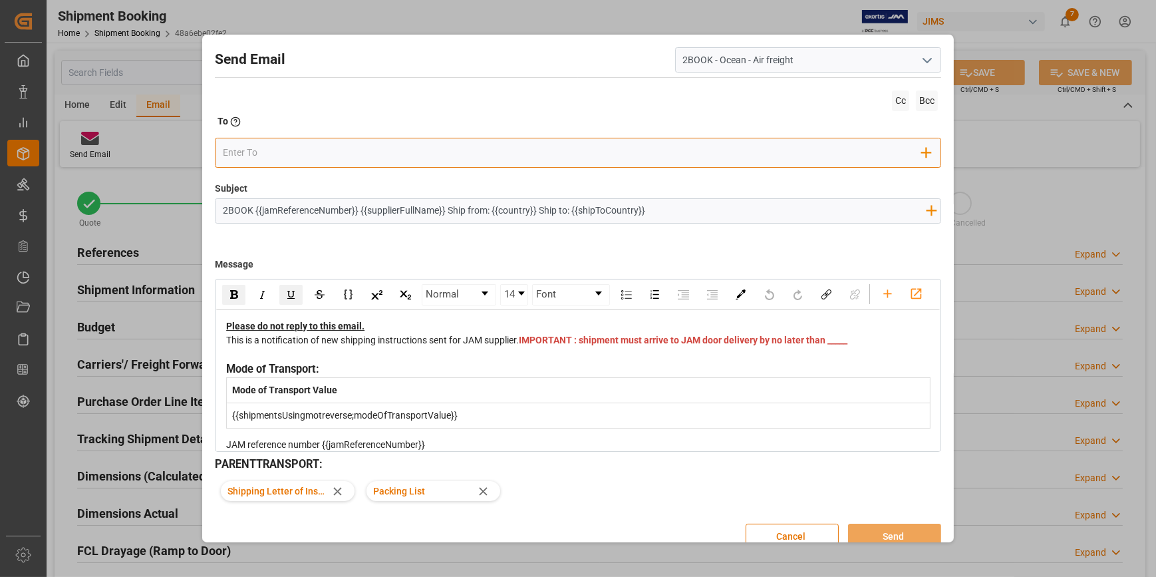
click at [237, 151] on input "email" at bounding box center [572, 153] width 699 height 20
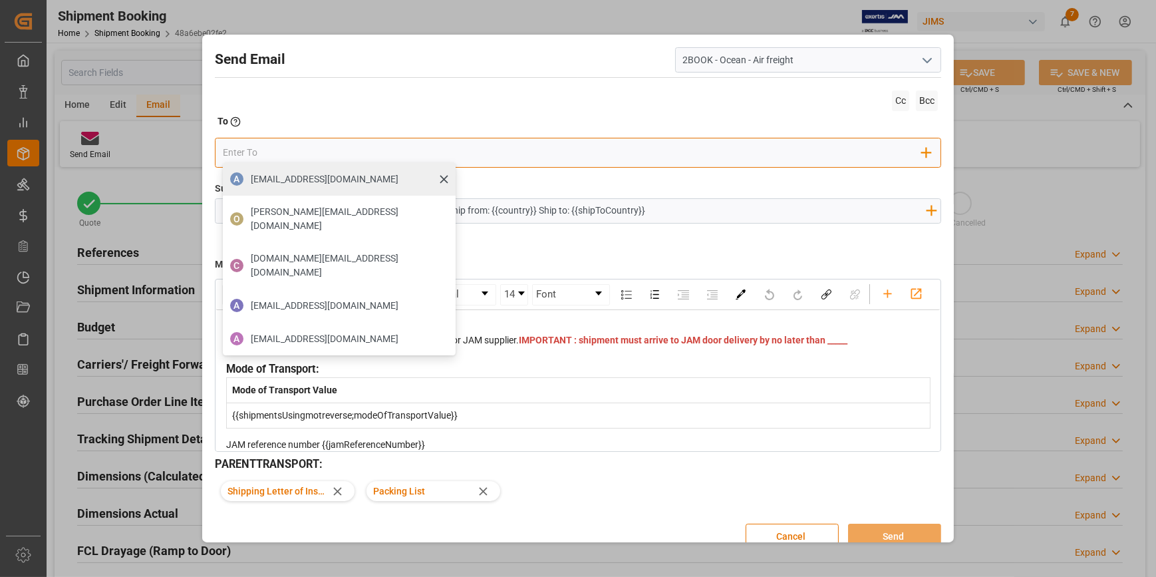
type input "[DOMAIN_NAME][EMAIL_ADDRESS][PERSON_NAME][DOMAIN_NAME]"
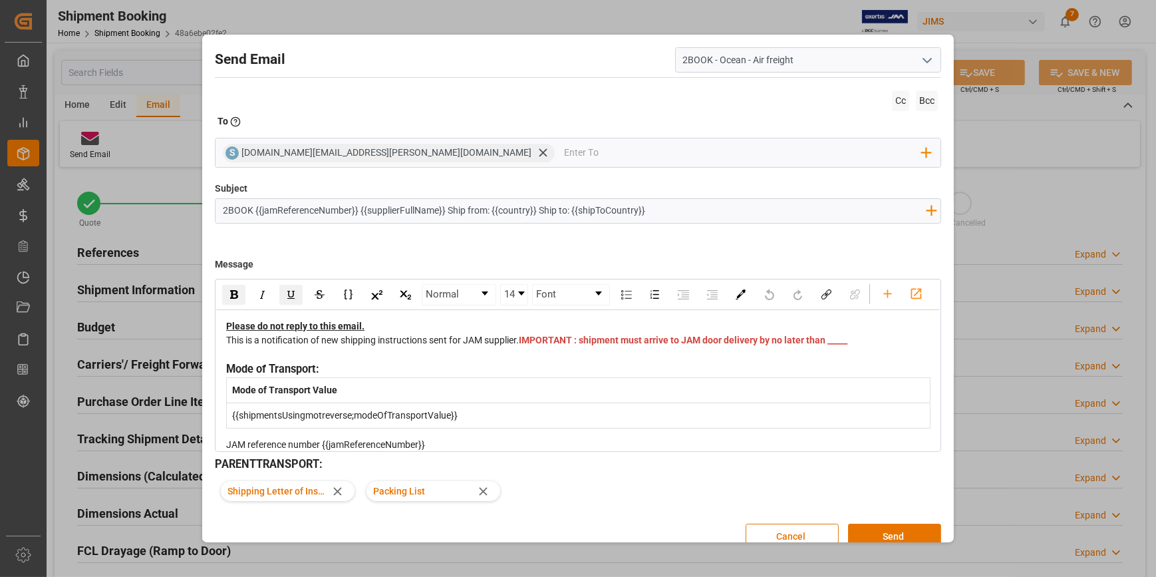
click at [259, 211] on input "2BOOK {{jamReferenceNumber}} {{supplierFullName}} Ship from: {{country}} Ship t…" at bounding box center [573, 210] width 717 height 23
drag, startPoint x: 252, startPoint y: 212, endPoint x: 376, endPoint y: 212, distance: 124.4
click at [376, 212] on input "2BOOK {{jamReferenceNumber}} {{supplierFullName}} Ship from: {{country}} Ship t…" at bounding box center [573, 210] width 717 height 23
click at [249, 205] on input "2BOOK {{jamReferenceNumber}} {{supplierFullName}} Ship from: {{country}} Ship t…" at bounding box center [573, 210] width 717 height 23
drag, startPoint x: 457, startPoint y: 210, endPoint x: 865, endPoint y: 250, distance: 409.7
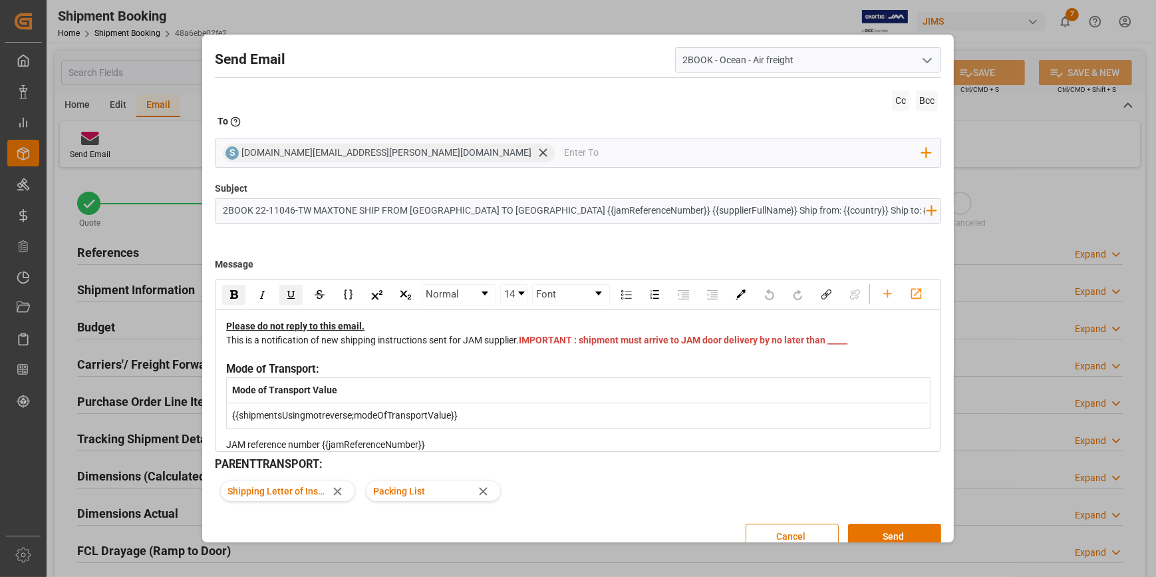
click at [865, 250] on div "Send Email 2BOOK - Ocean - Air freight Cc Bcc To Enter the TO Email address S […" at bounding box center [578, 298] width 745 height 520
type input "2BOOK 22-11046-TW MAXTONE SHIP FROM [GEOGRAPHIC_DATA] TO [GEOGRAPHIC_DATA]"
drag, startPoint x: 558, startPoint y: 375, endPoint x: 532, endPoint y: 375, distance: 25.9
click at [532, 361] on div "This is a notification of new shipping instructions sent for JAM supplier. IMPO…" at bounding box center [578, 347] width 704 height 28
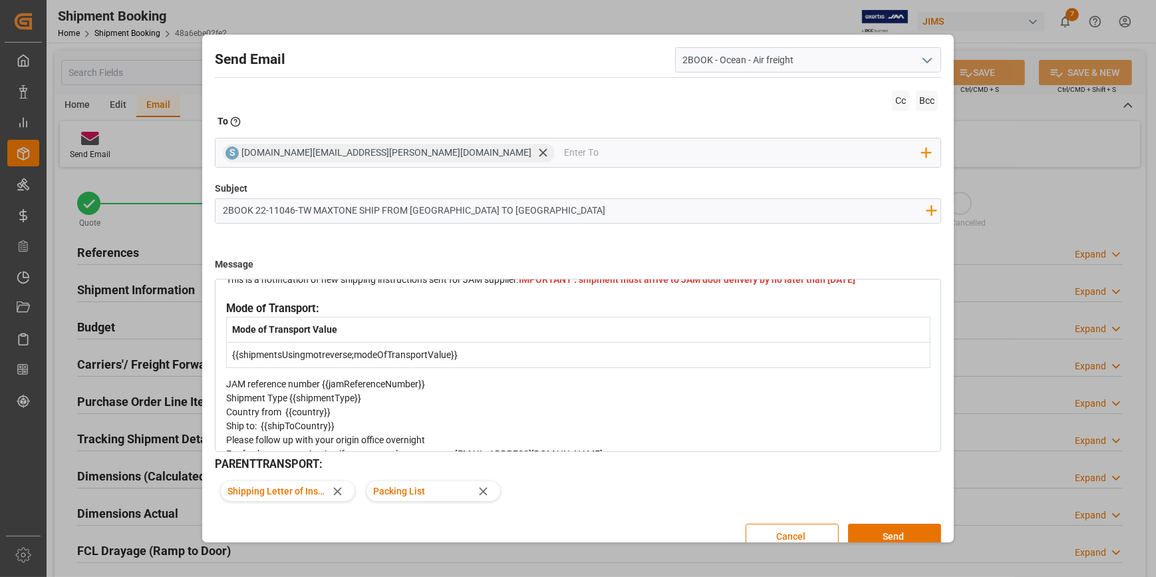
scroll to position [60, 0]
drag, startPoint x: 432, startPoint y: 419, endPoint x: 322, endPoint y: 421, distance: 109.8
click at [322, 392] on div "JAM reference number {{jamReferenceNumber}}" at bounding box center [578, 385] width 704 height 14
drag, startPoint x: 362, startPoint y: 436, endPoint x: 293, endPoint y: 437, distance: 69.8
click at [293, 406] on div "Shipment Type {{shipmentType}}" at bounding box center [578, 399] width 704 height 14
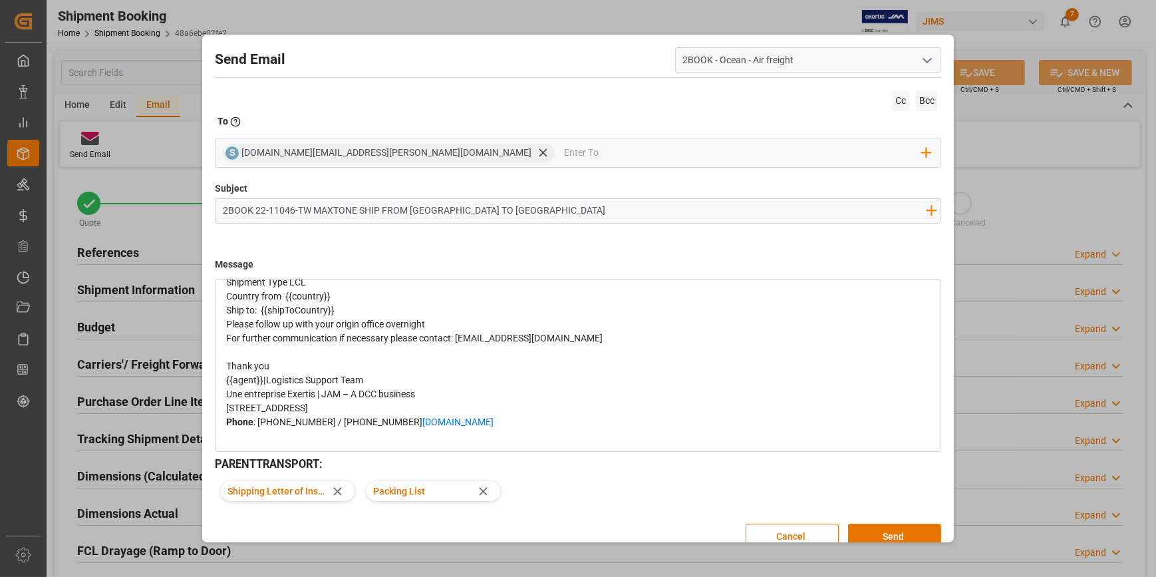
scroll to position [181, 0]
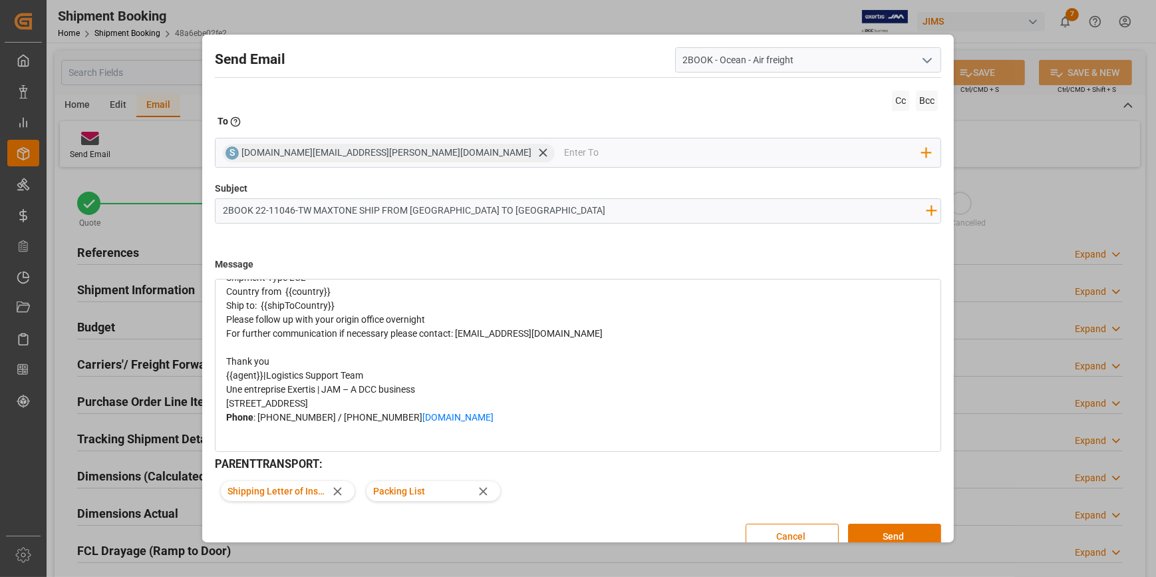
click at [345, 299] on div "Country from {{country}}" at bounding box center [578, 292] width 704 height 14
click at [348, 313] on div "Ship to: {{shipToCountry}}" at bounding box center [578, 306] width 704 height 14
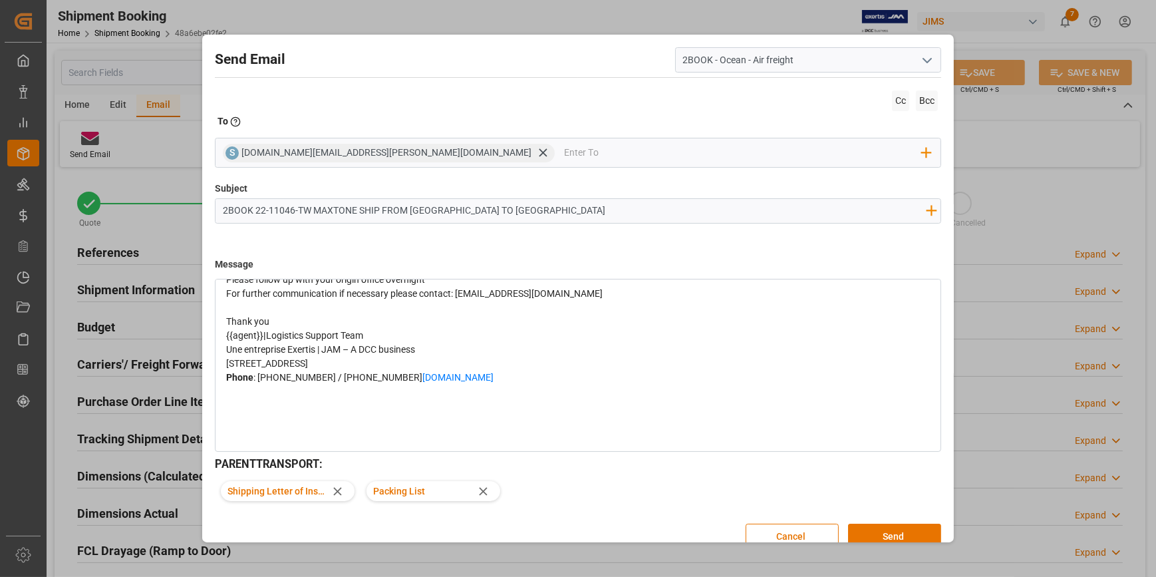
scroll to position [241, 0]
click at [264, 341] on span "|" at bounding box center [264, 335] width 3 height 11
drag, startPoint x: 263, startPoint y: 374, endPoint x: 214, endPoint y: 379, distance: 48.8
click at [215, 379] on div "Normal 14 Font Please do not reply to this email. This is a notification of new…" at bounding box center [578, 365] width 726 height 173
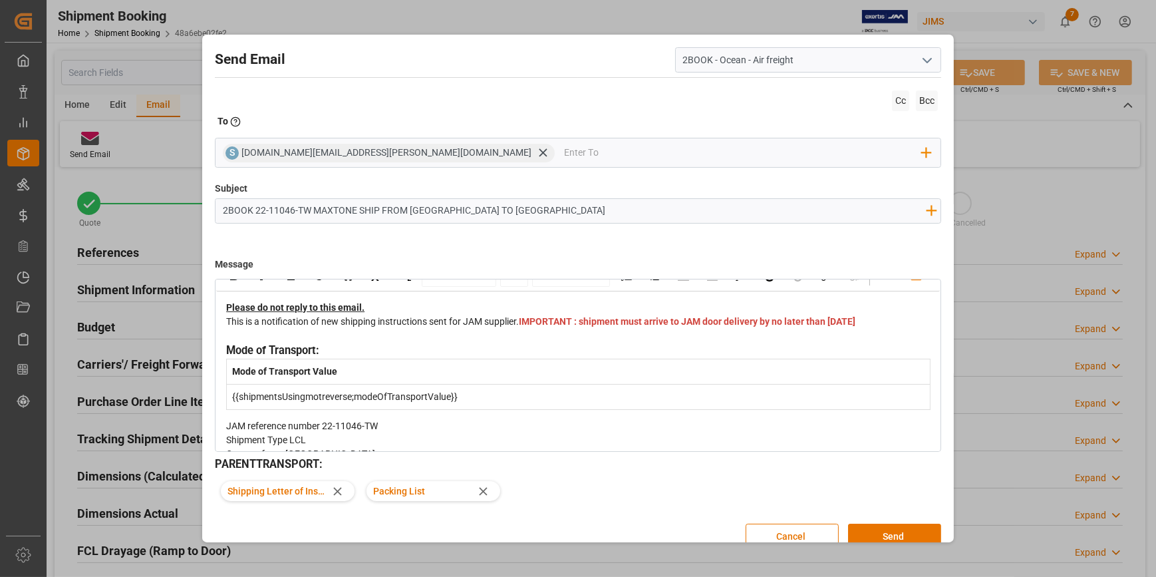
scroll to position [0, 0]
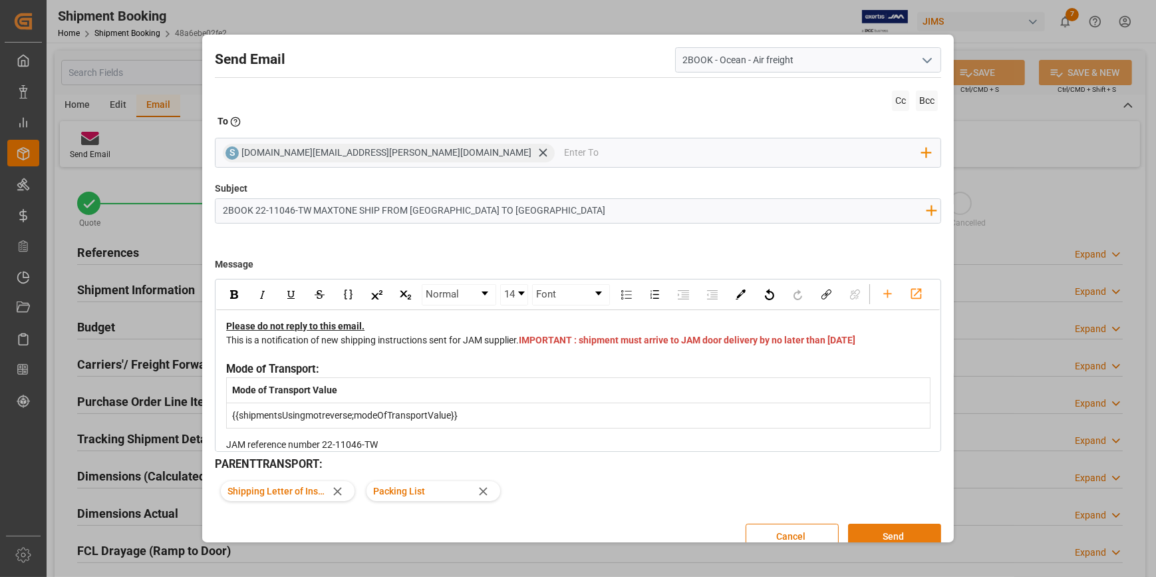
click at [886, 524] on button "Send" at bounding box center [894, 535] width 93 height 25
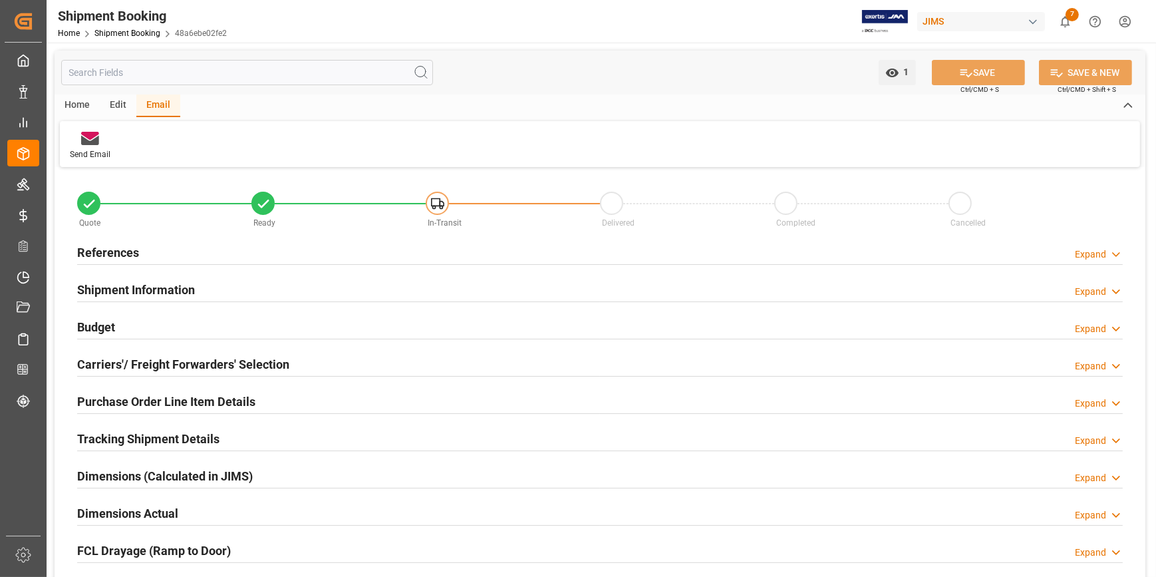
click at [367, 474] on div "Dimensions (Calculated in JIMS) Expand" at bounding box center [600, 474] width 1046 height 25
